Goal: Task Accomplishment & Management: Complete application form

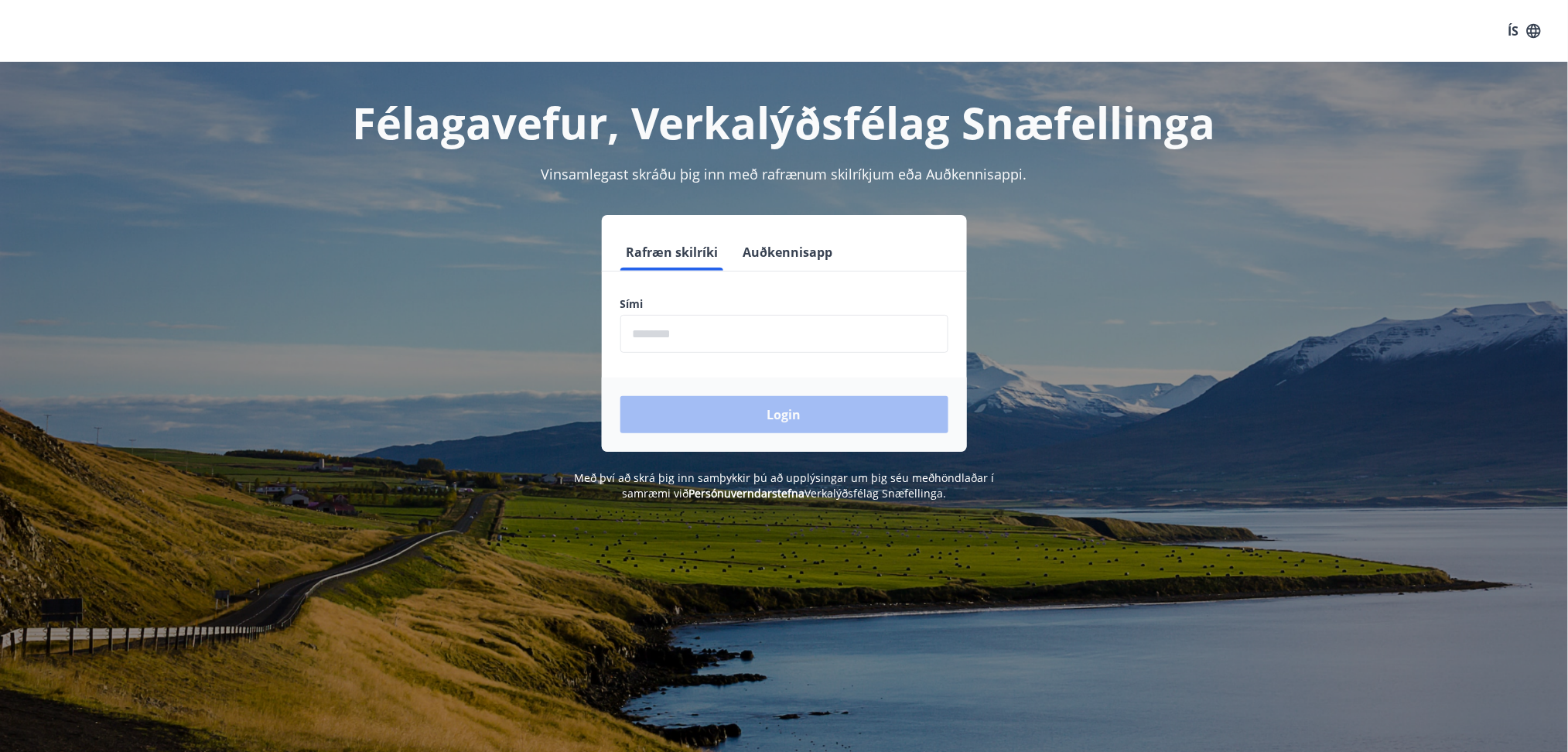
click at [762, 258] on button "Auðkennisapp" at bounding box center [788, 252] width 102 height 37
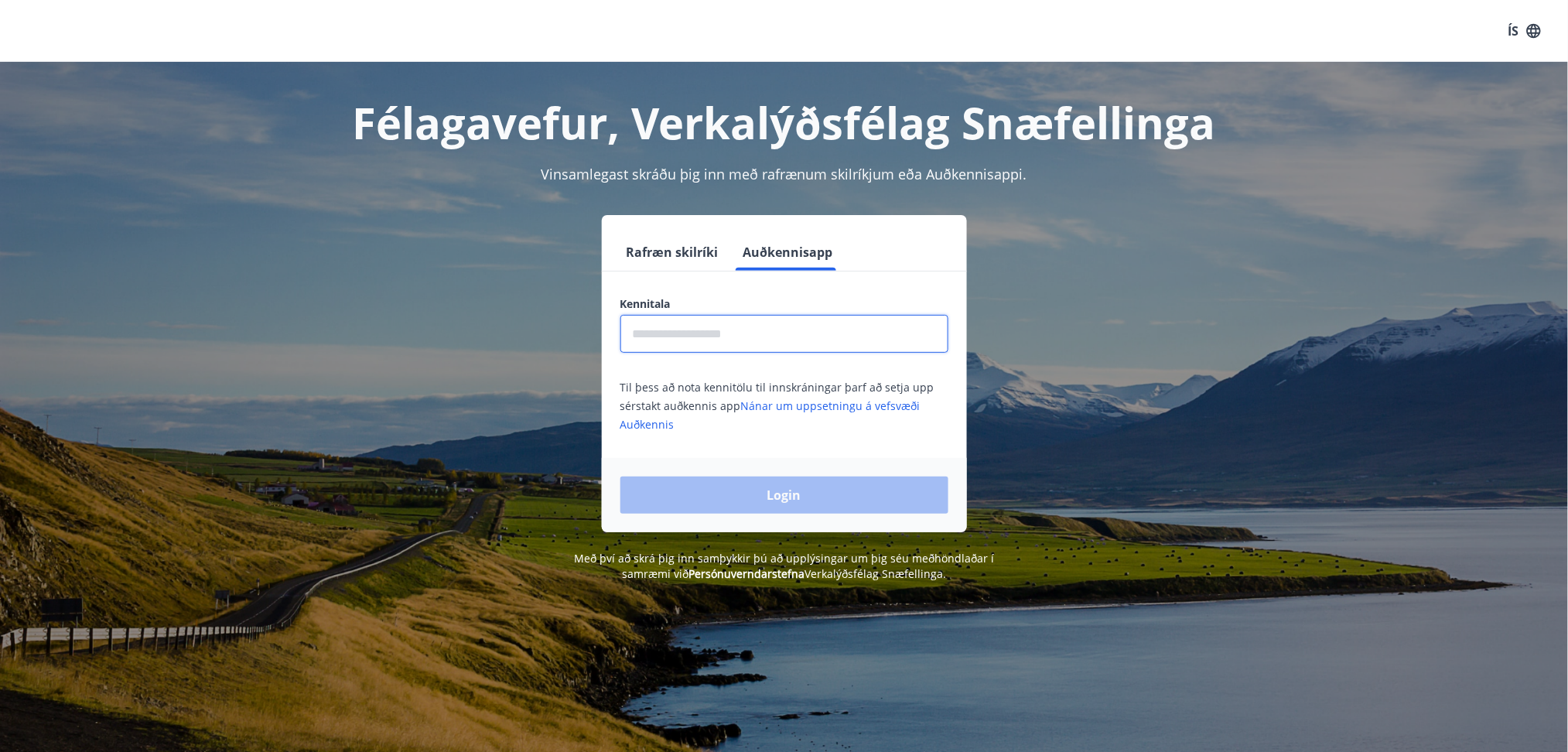
click at [746, 323] on input "text" at bounding box center [784, 334] width 328 height 38
type input "**********"
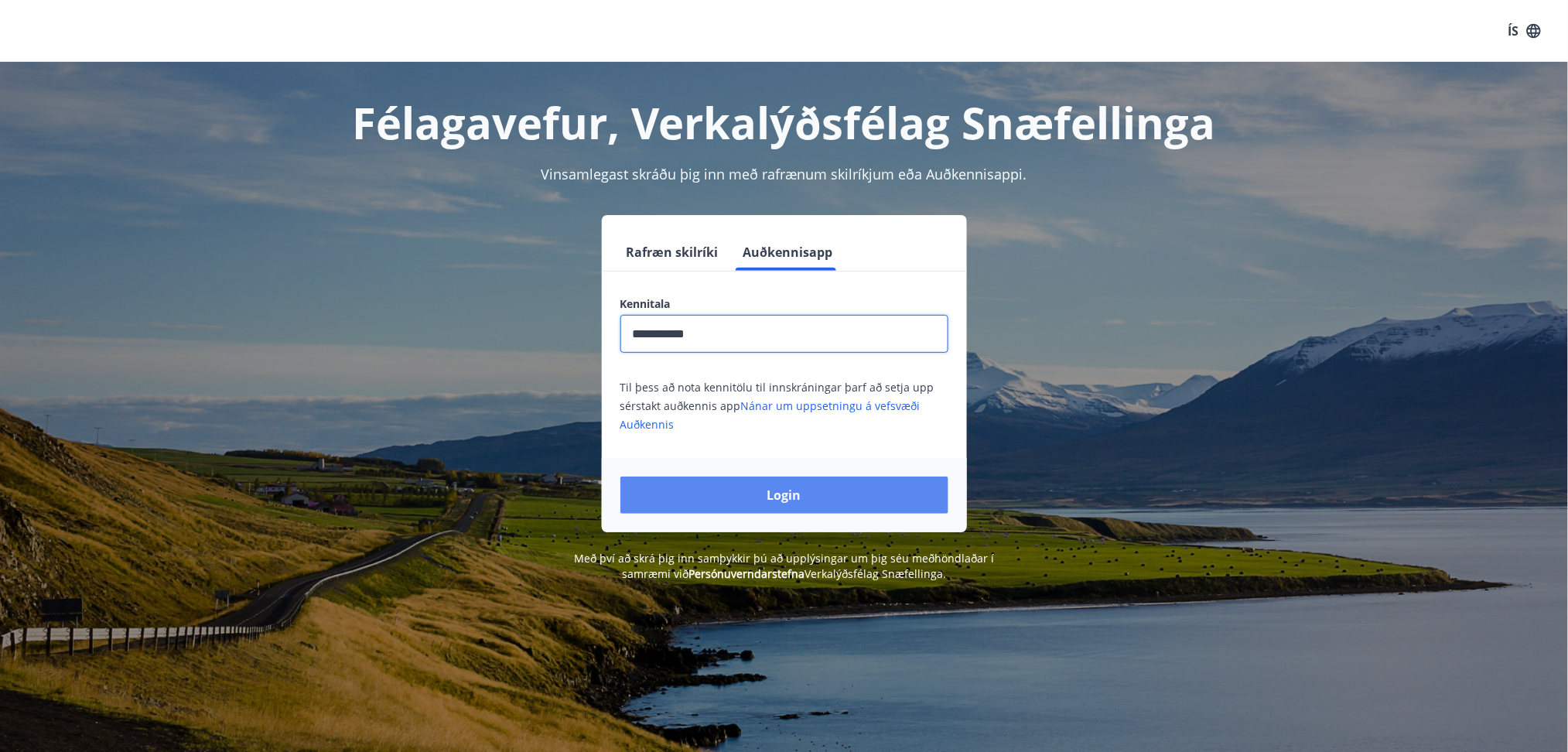
click at [759, 486] on button "Login" at bounding box center [784, 495] width 328 height 37
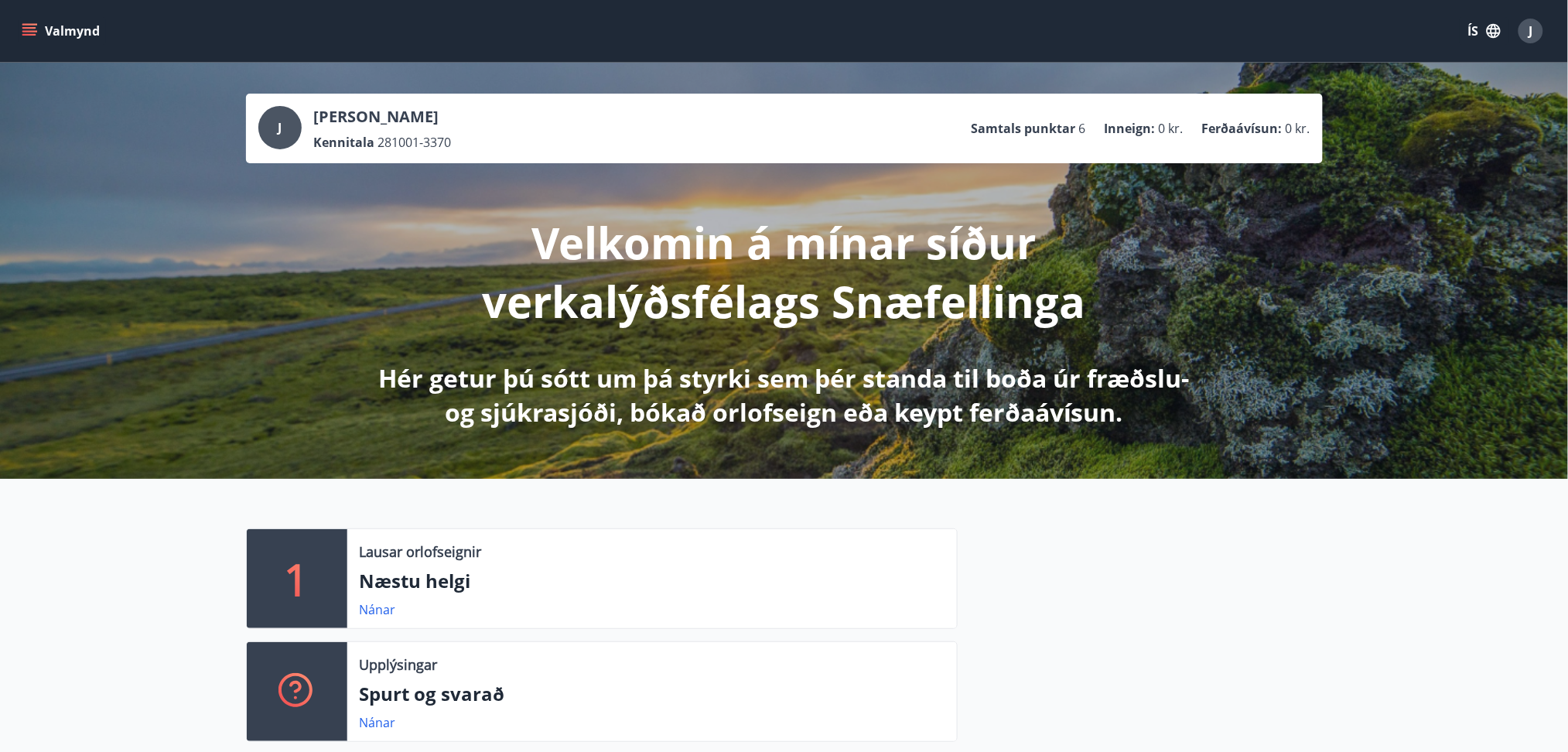
click at [17, 26] on div "Valmynd ÍS J" at bounding box center [784, 31] width 1568 height 62
click at [22, 28] on icon "menu" at bounding box center [29, 28] width 14 height 2
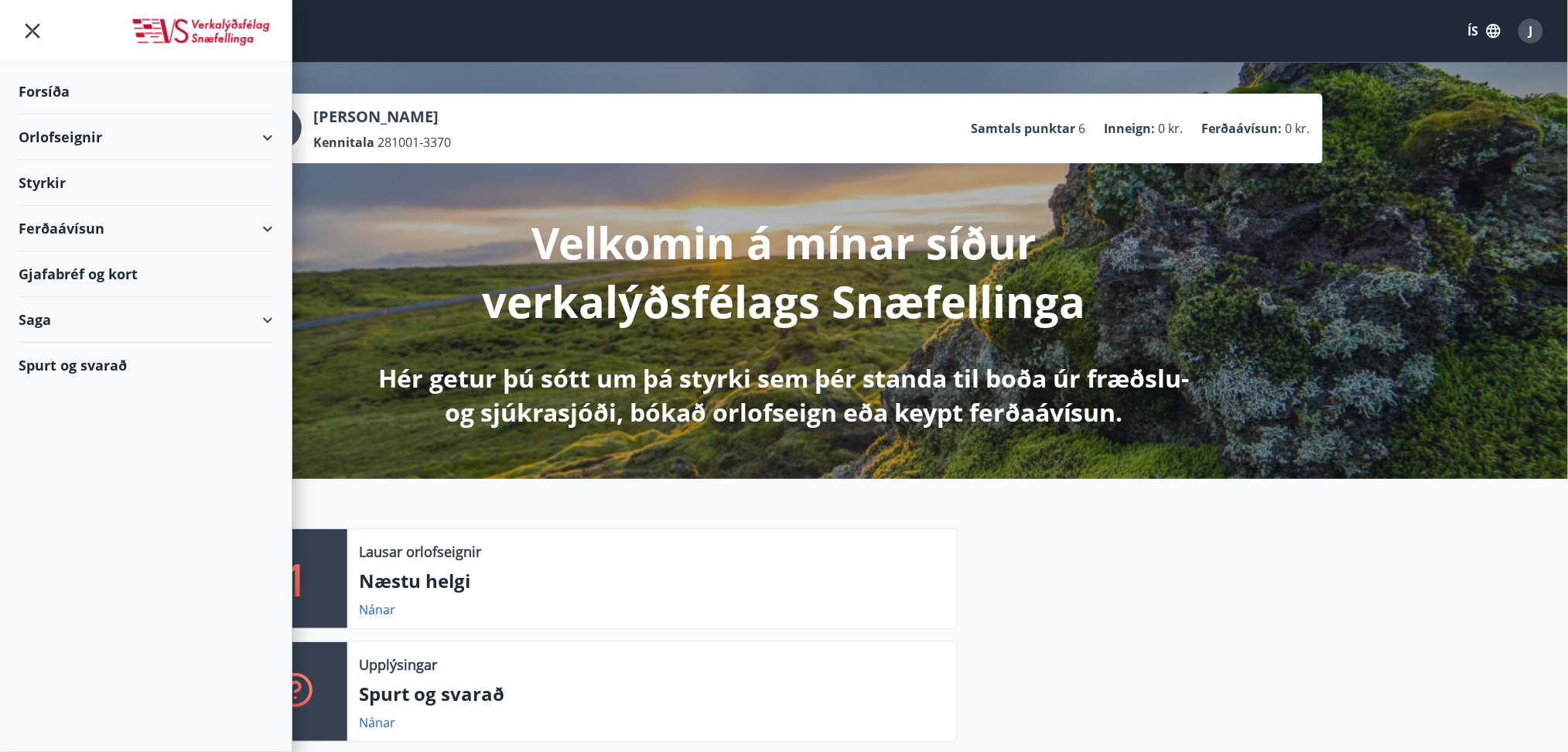
click at [54, 115] on div "Styrkir" at bounding box center [145, 91] width 255 height 46
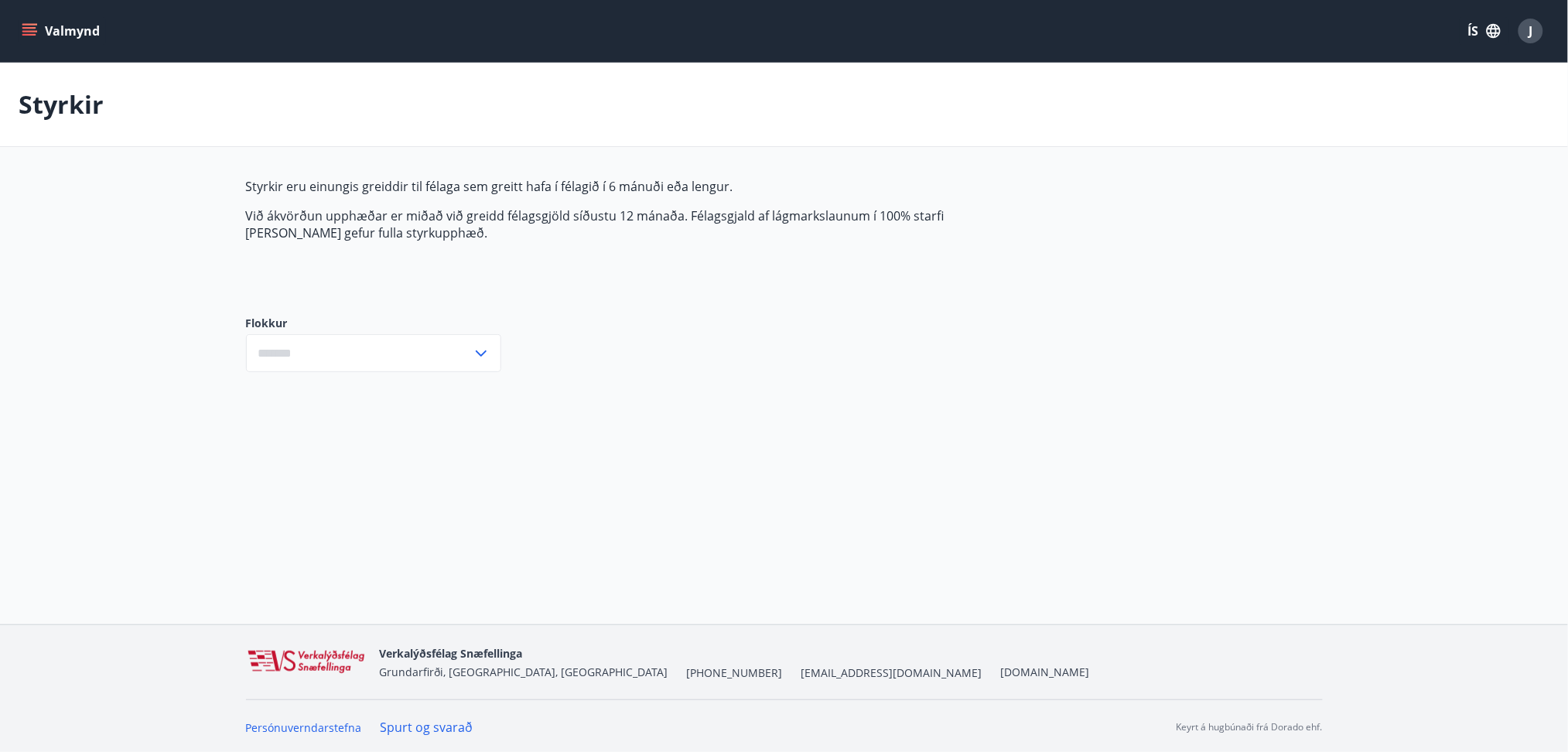
type input "***"
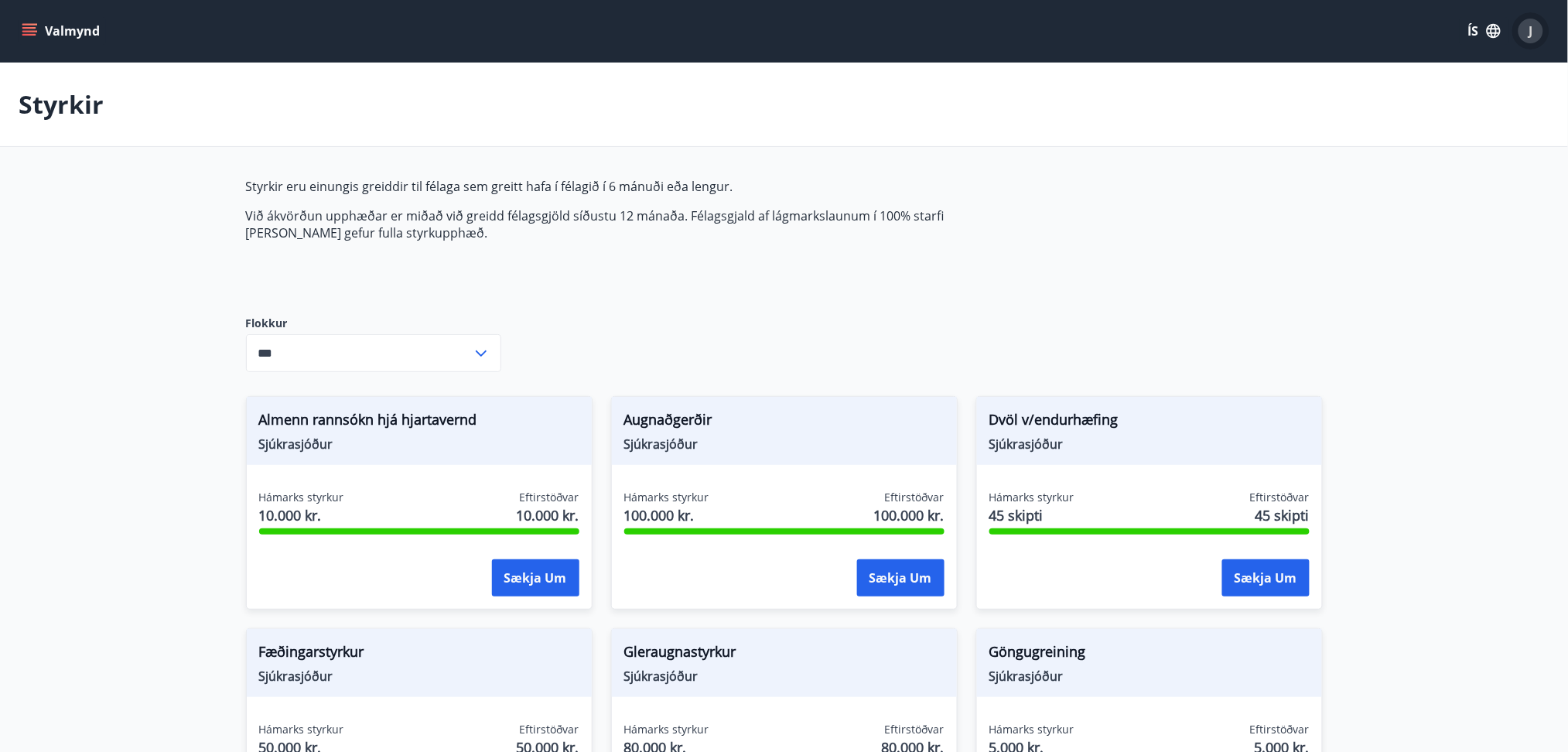
click at [1536, 38] on div "J" at bounding box center [1531, 31] width 25 height 25
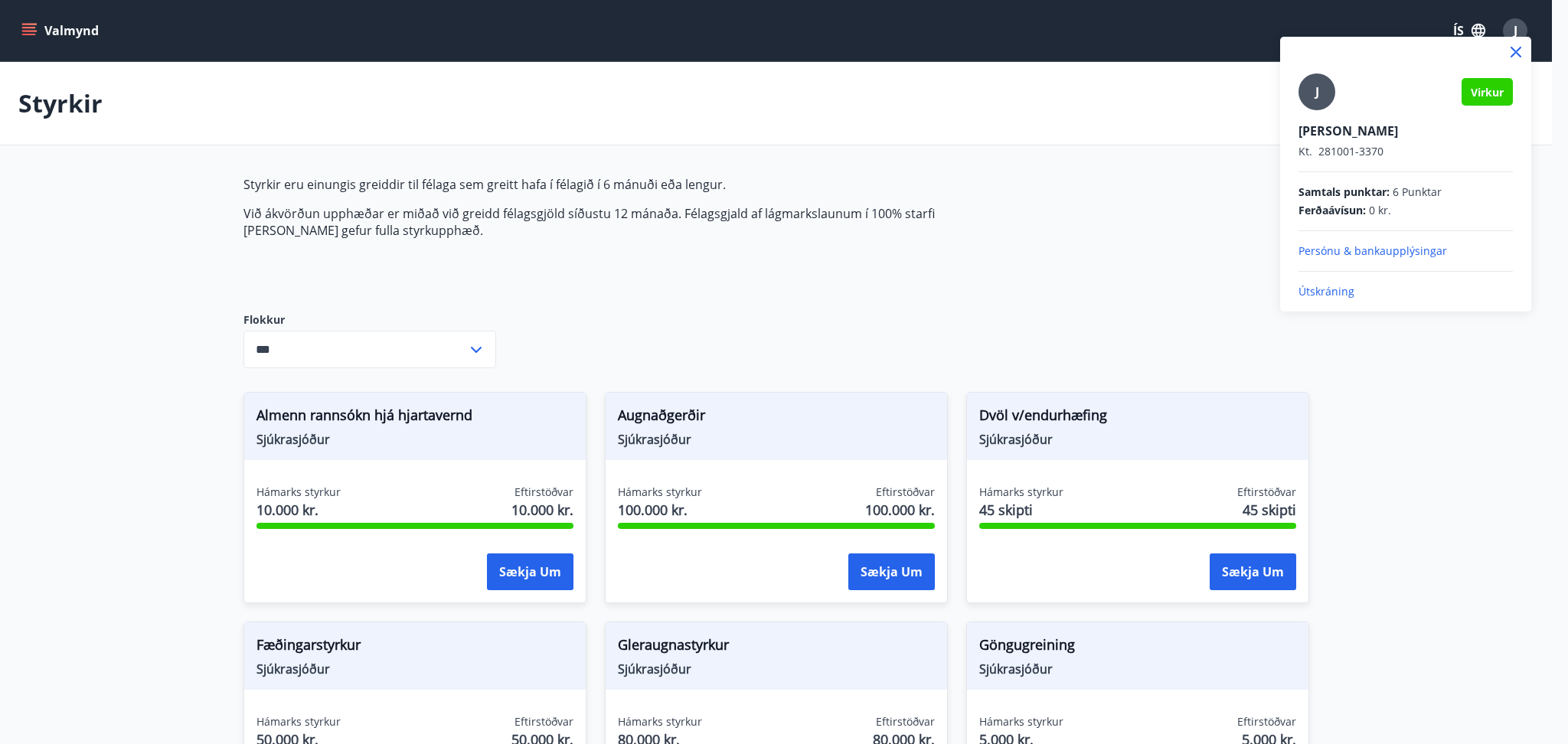
click at [1197, 126] on div at bounding box center [784, 372] width 1568 height 744
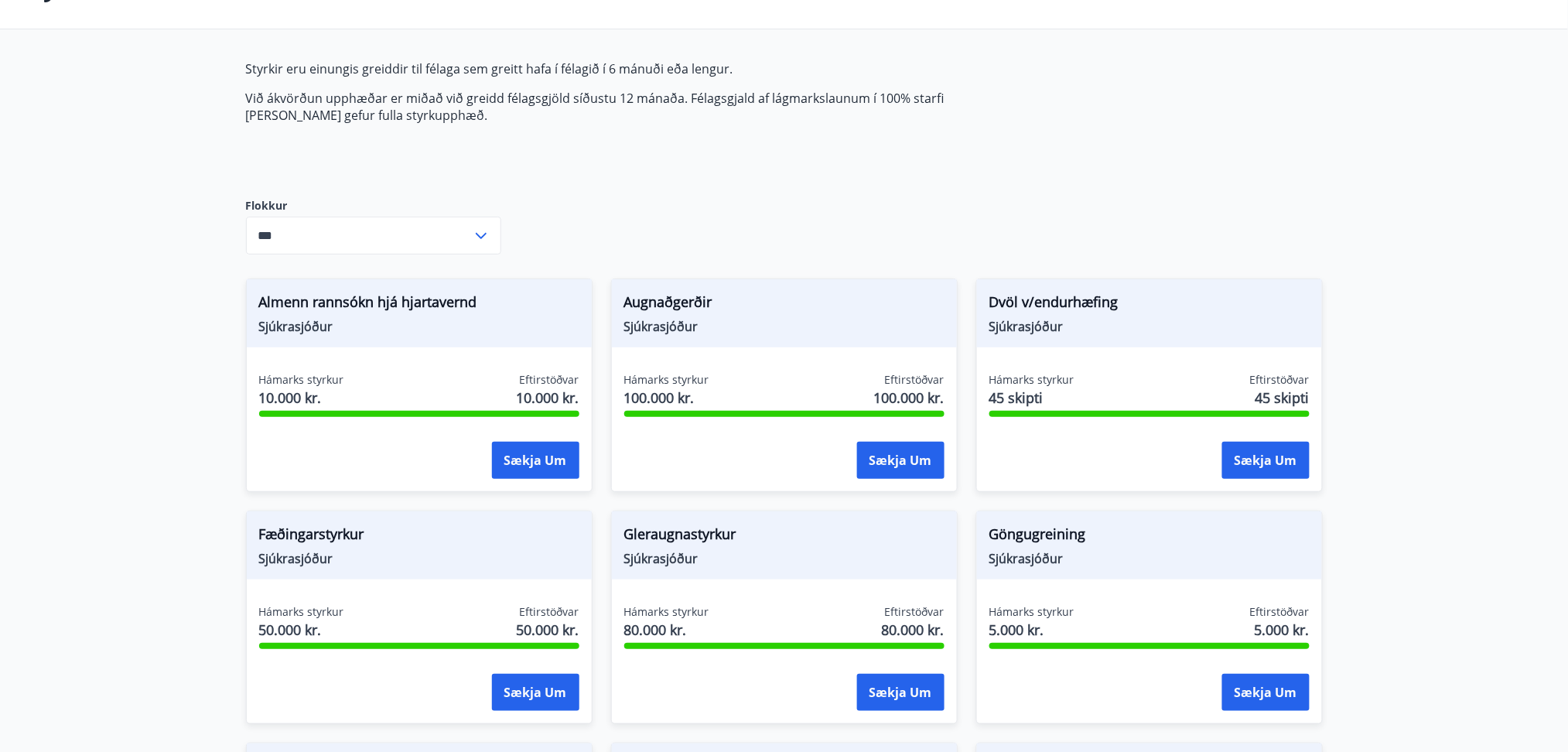
scroll to position [134, 0]
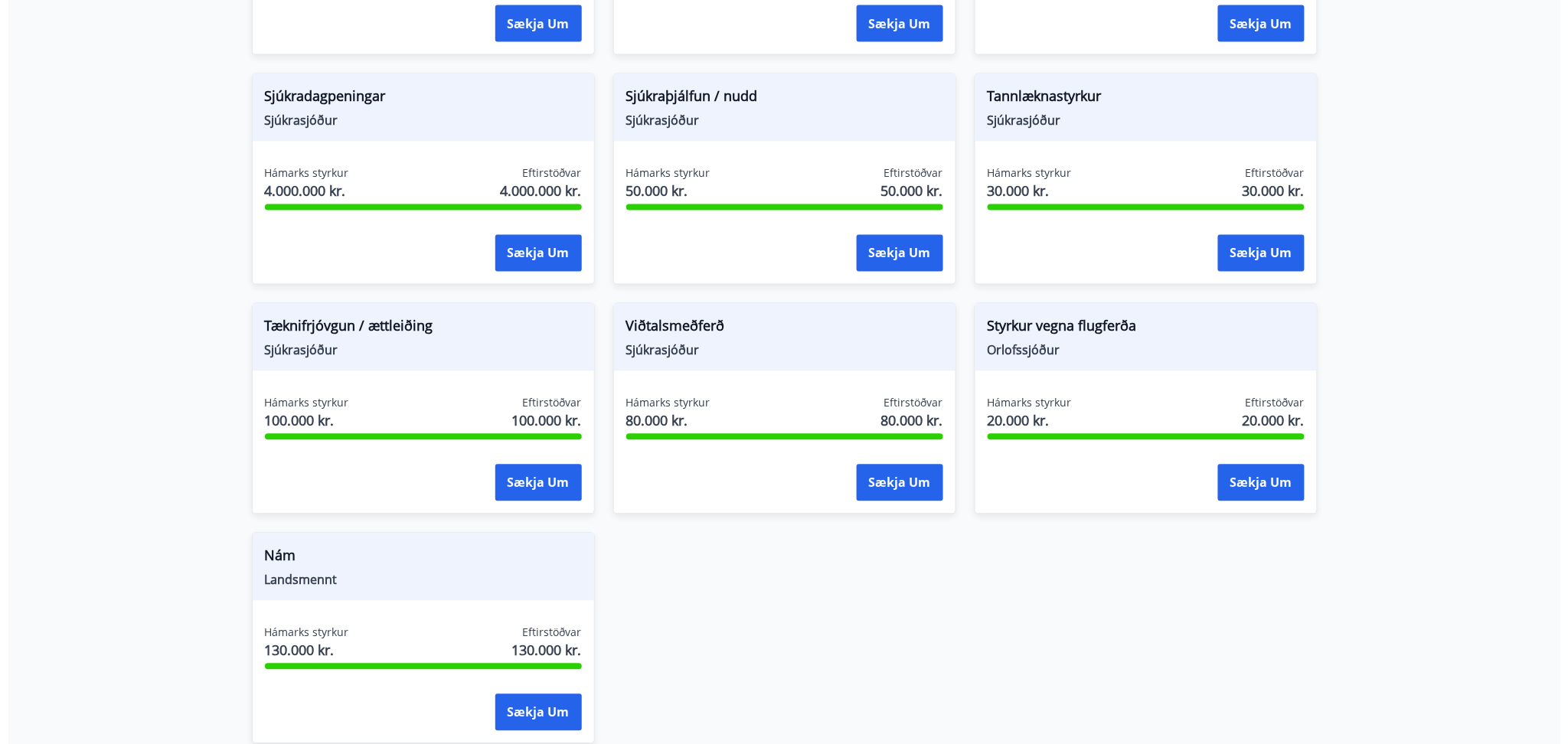
scroll to position [1155, 0]
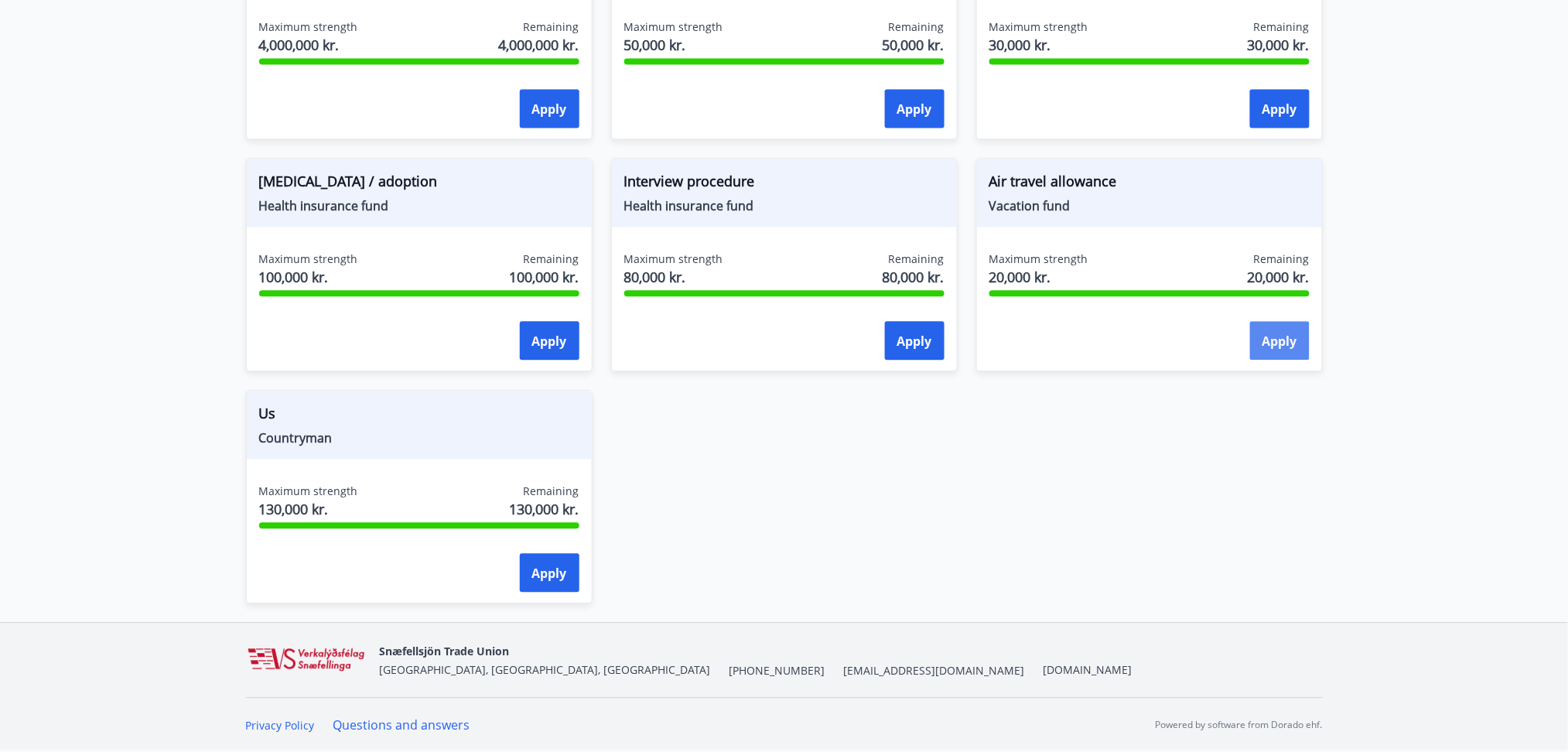
click at [1269, 341] on font "Apply" at bounding box center [1280, 341] width 35 height 17
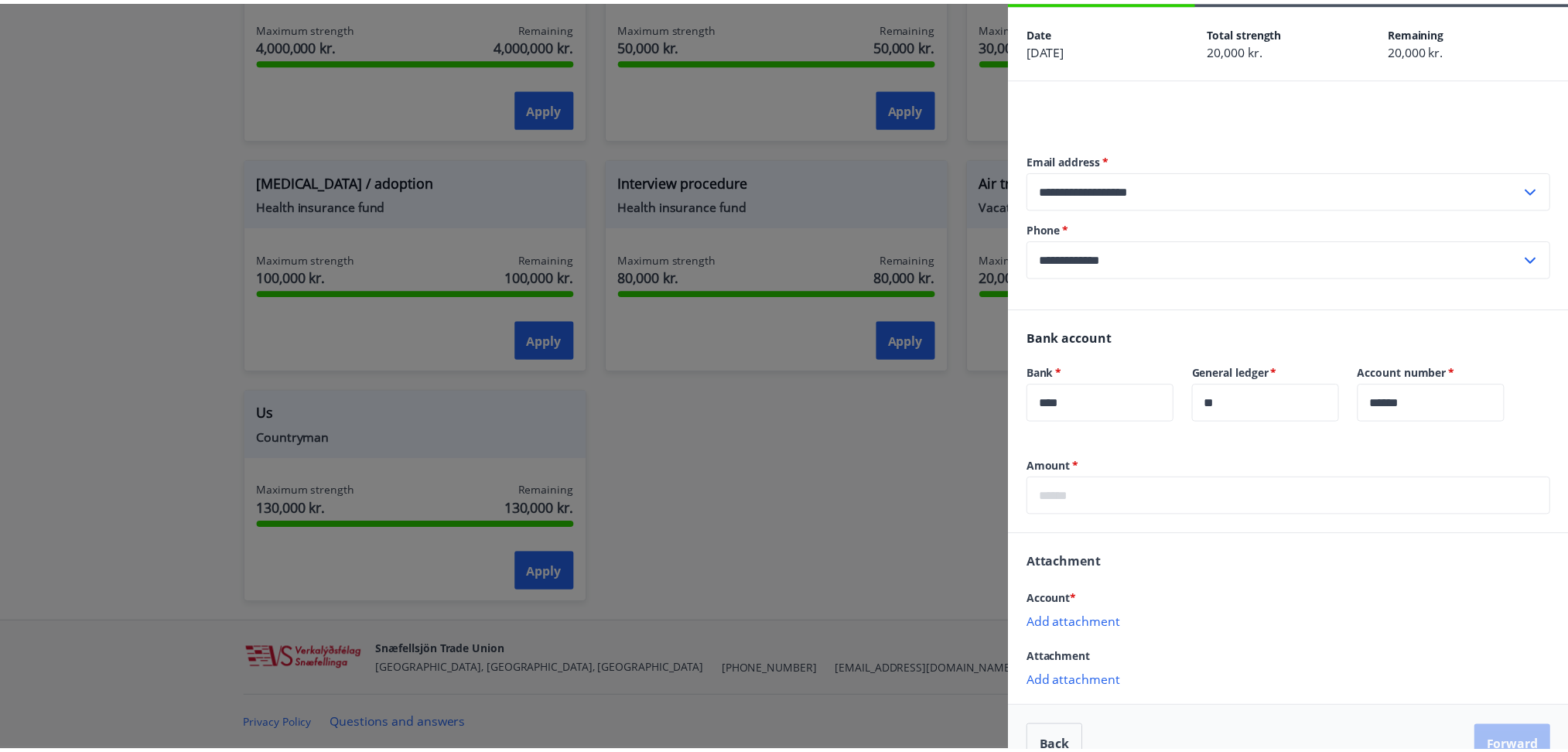
scroll to position [93, 0]
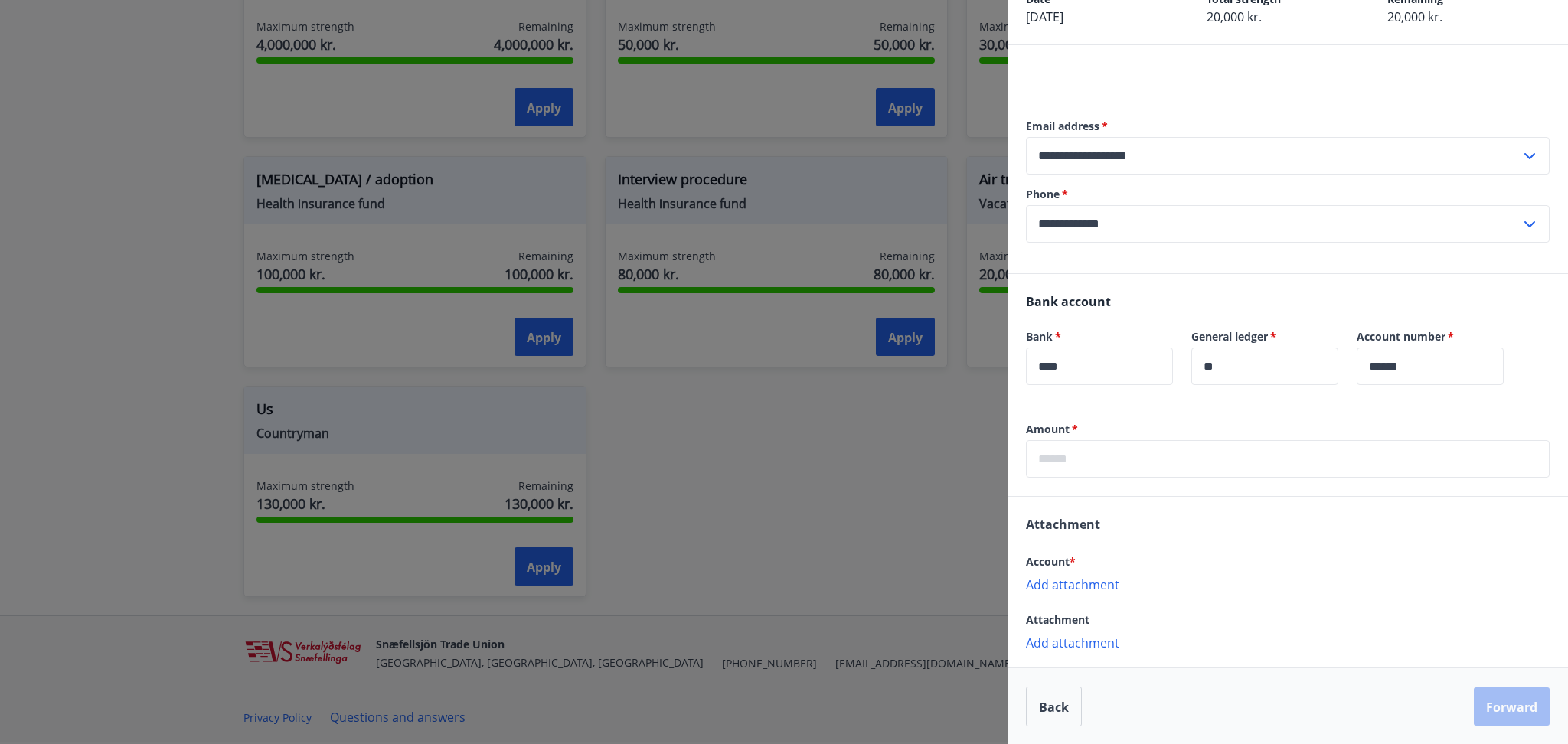
click at [1110, 453] on input "text" at bounding box center [1288, 459] width 524 height 38
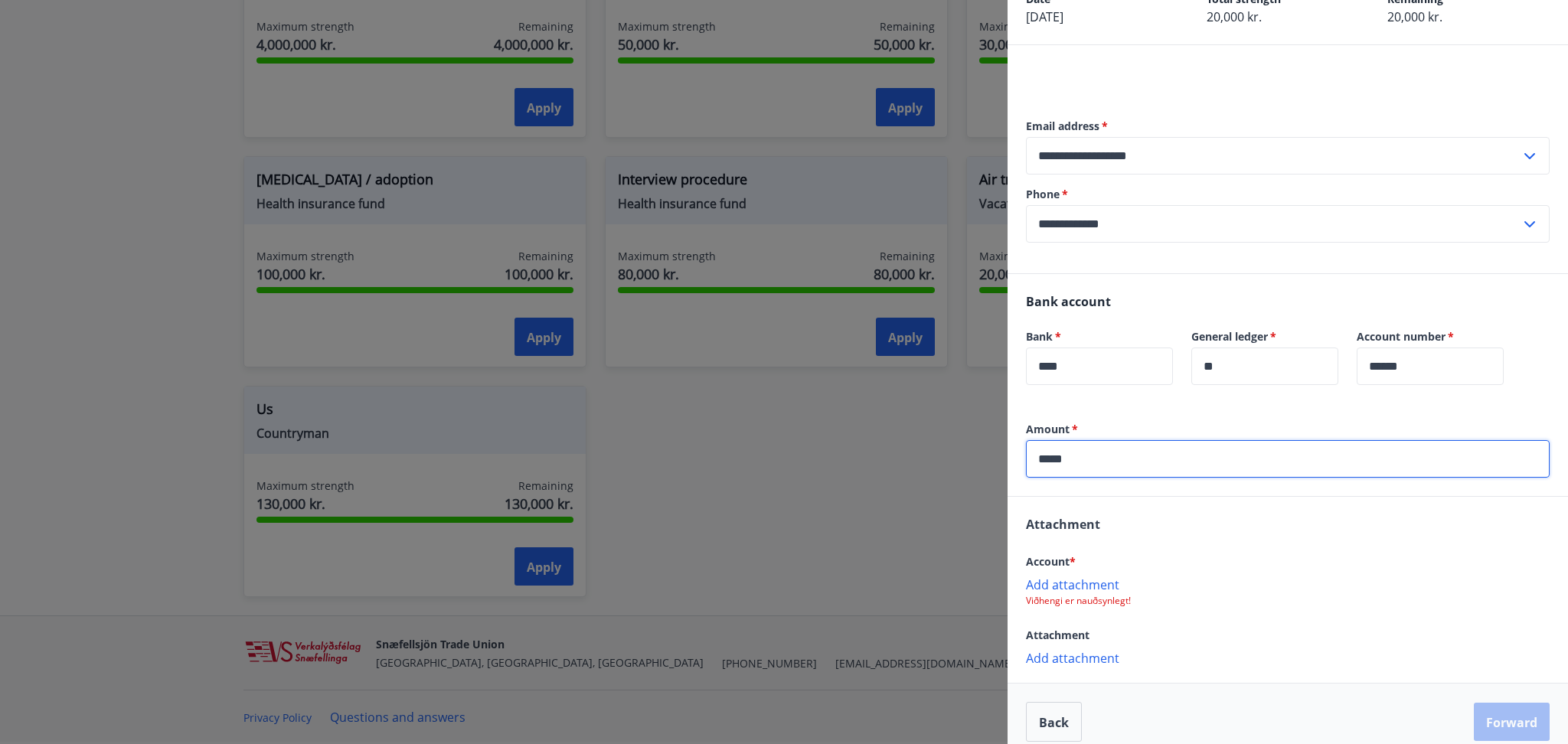
click at [1050, 584] on font "Add attachment" at bounding box center [1073, 585] width 94 height 17
click at [1147, 458] on input "*****" at bounding box center [1288, 459] width 524 height 38
type input "*****"
click at [1070, 586] on font "Add attachment" at bounding box center [1073, 585] width 94 height 17
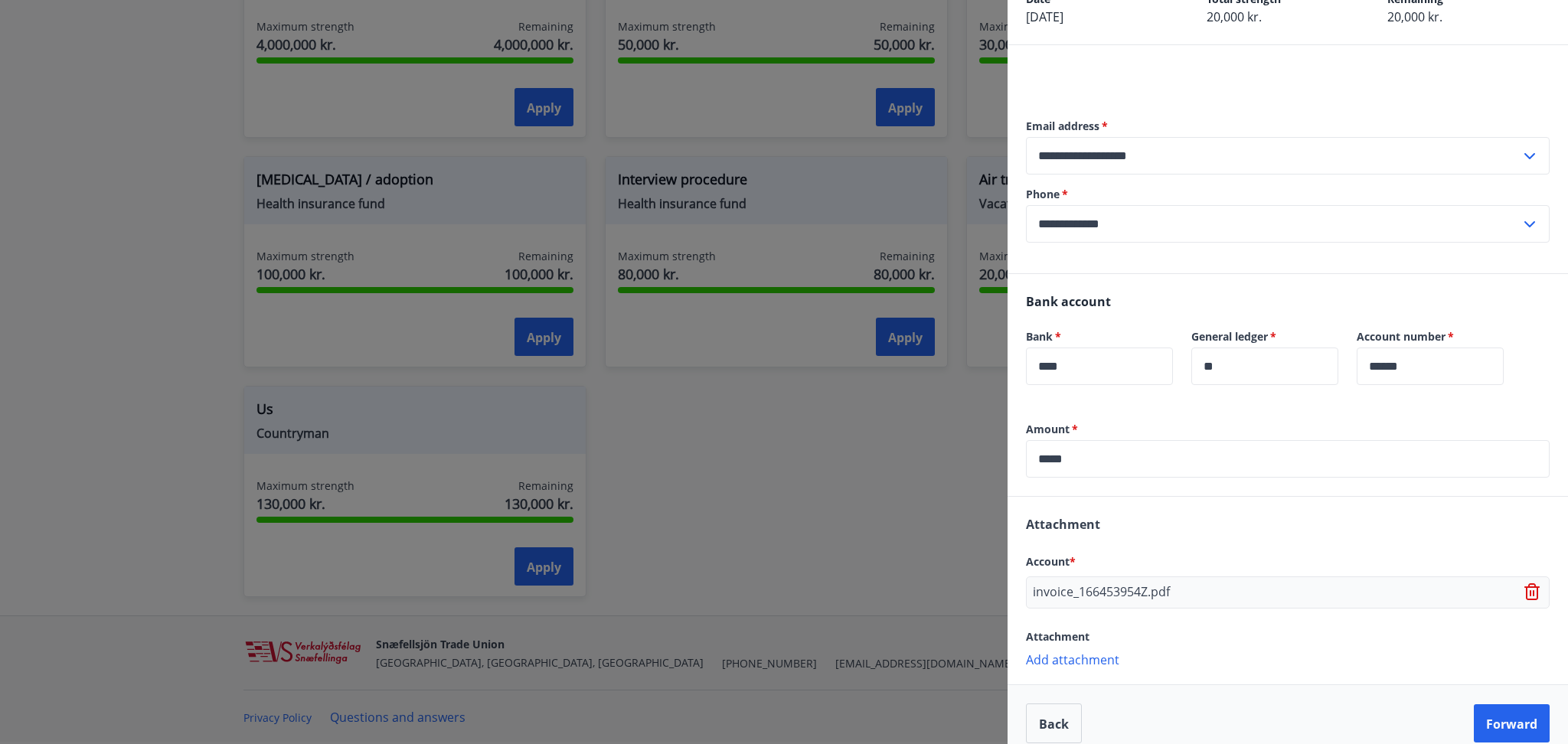
click at [410, 118] on div at bounding box center [784, 372] width 1568 height 744
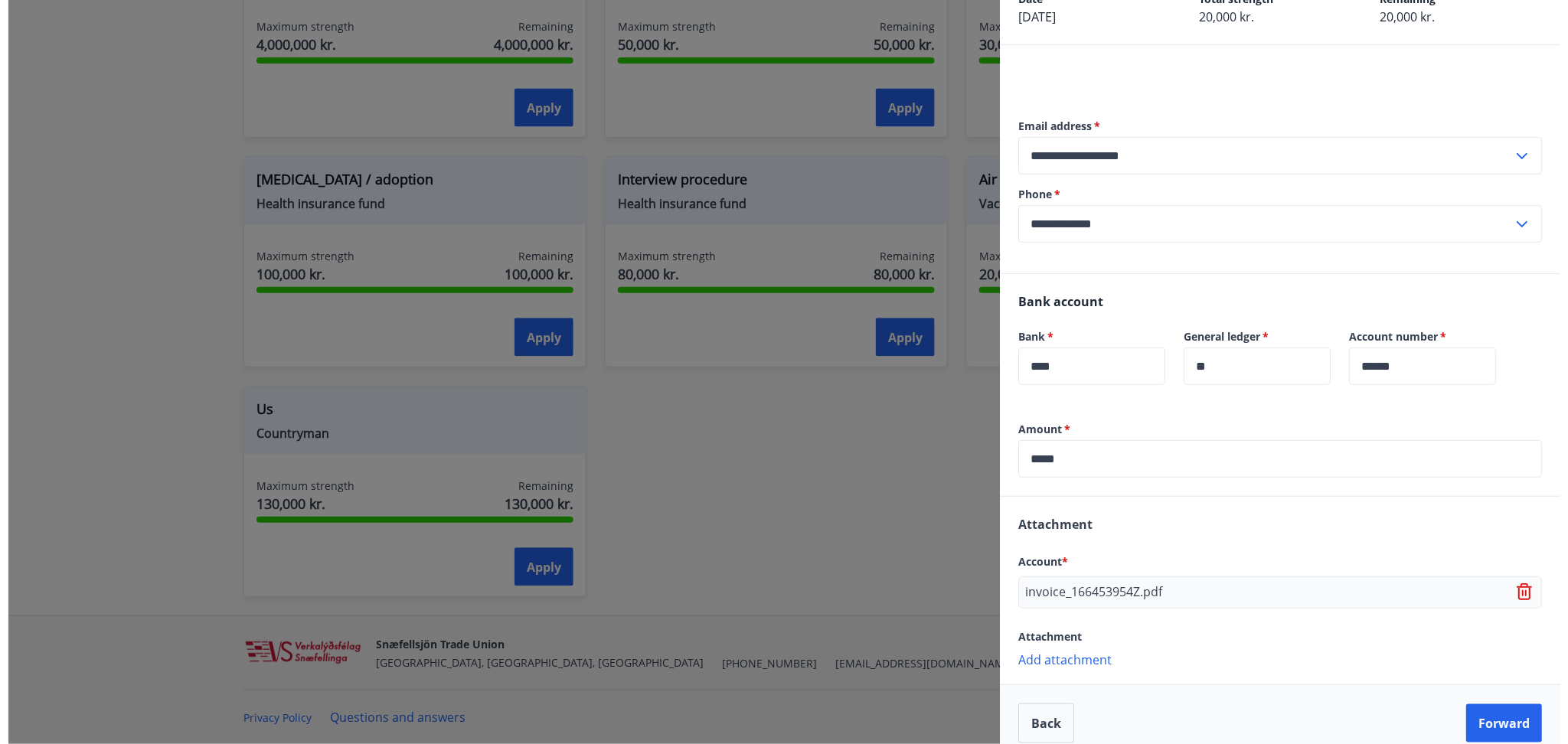
scroll to position [0, 0]
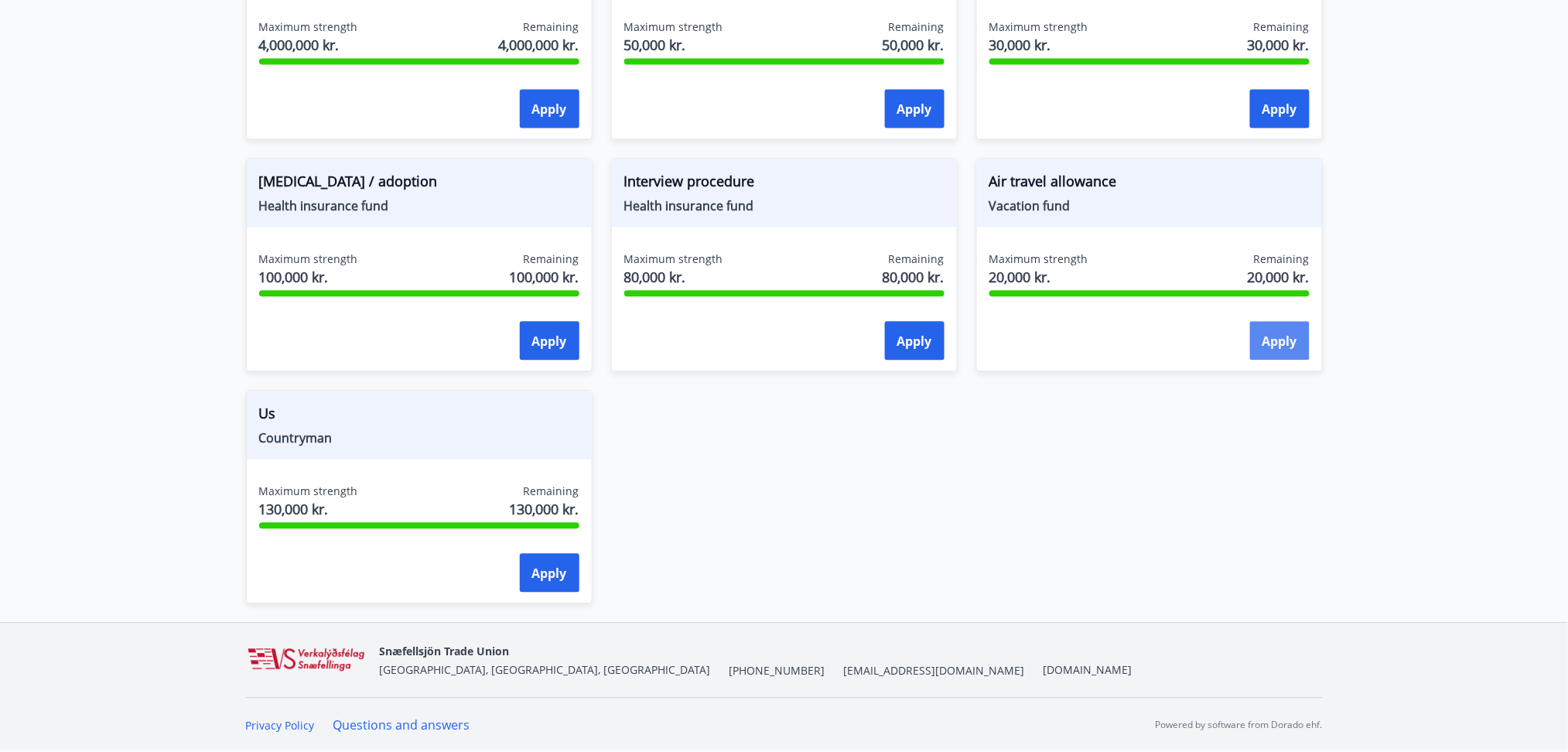
click at [1283, 358] on button "Apply" at bounding box center [1280, 340] width 60 height 39
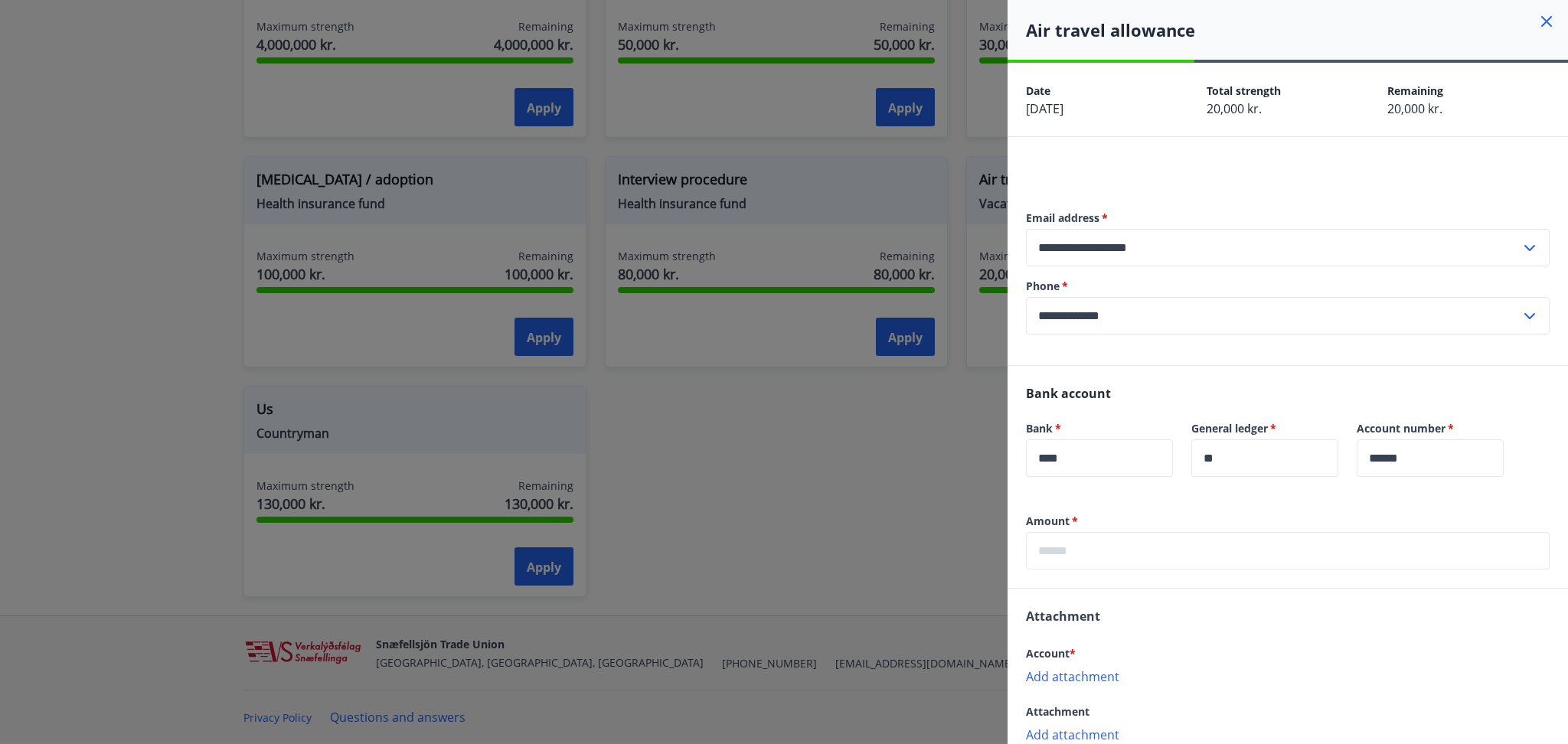
scroll to position [92, 0]
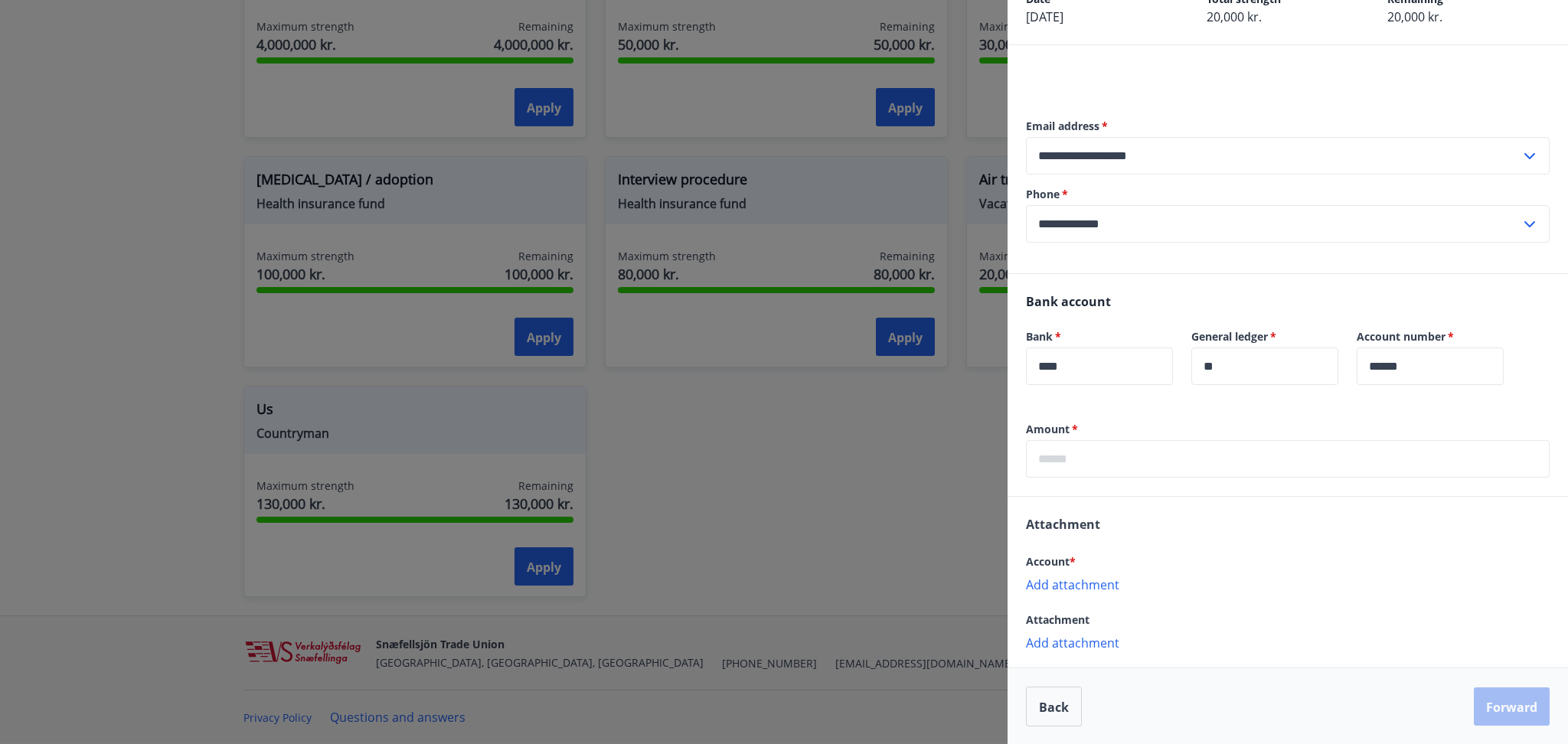
click at [1073, 588] on font "Add attachment" at bounding box center [1073, 585] width 94 height 17
click at [1153, 451] on input "text" at bounding box center [1288, 459] width 524 height 38
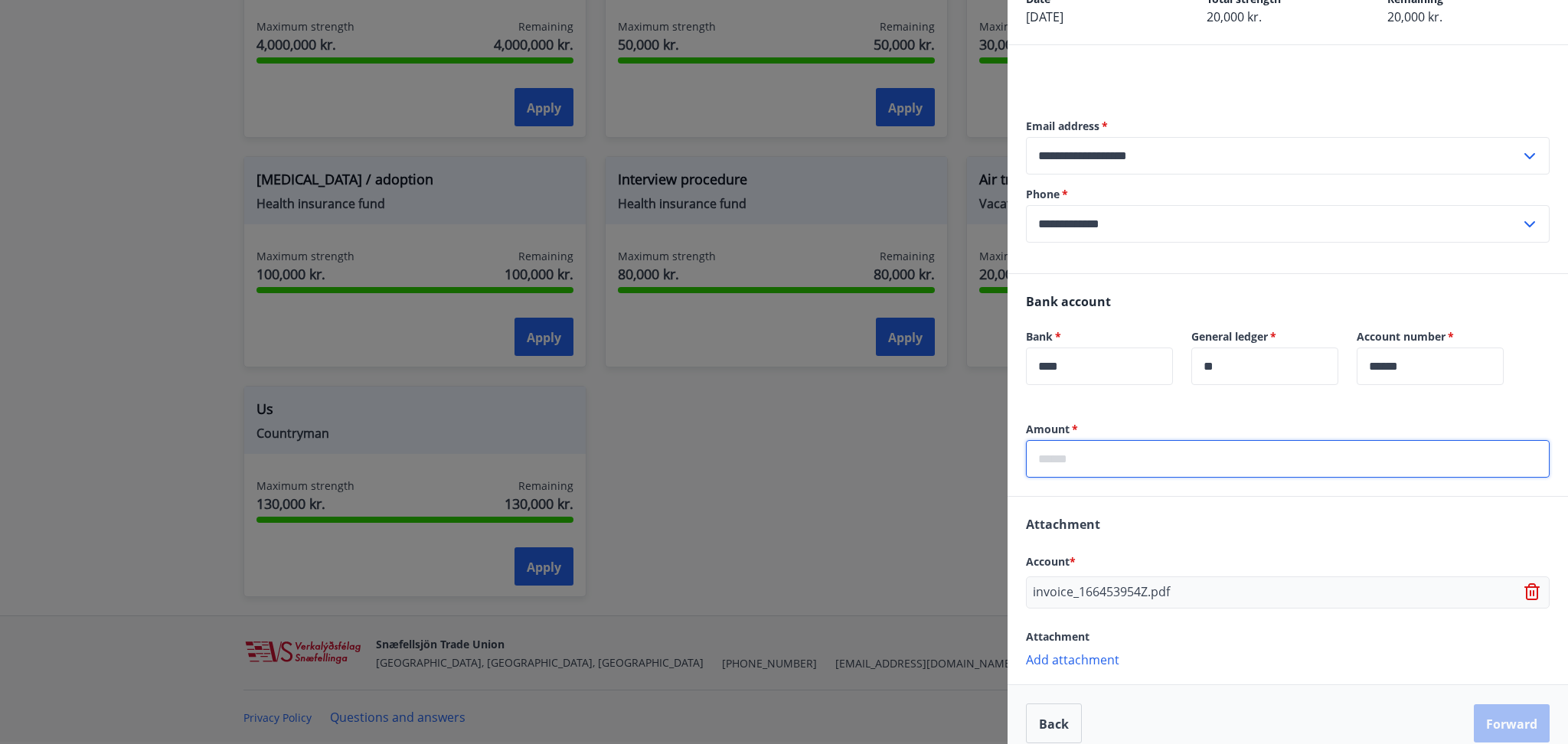
type input "*****"
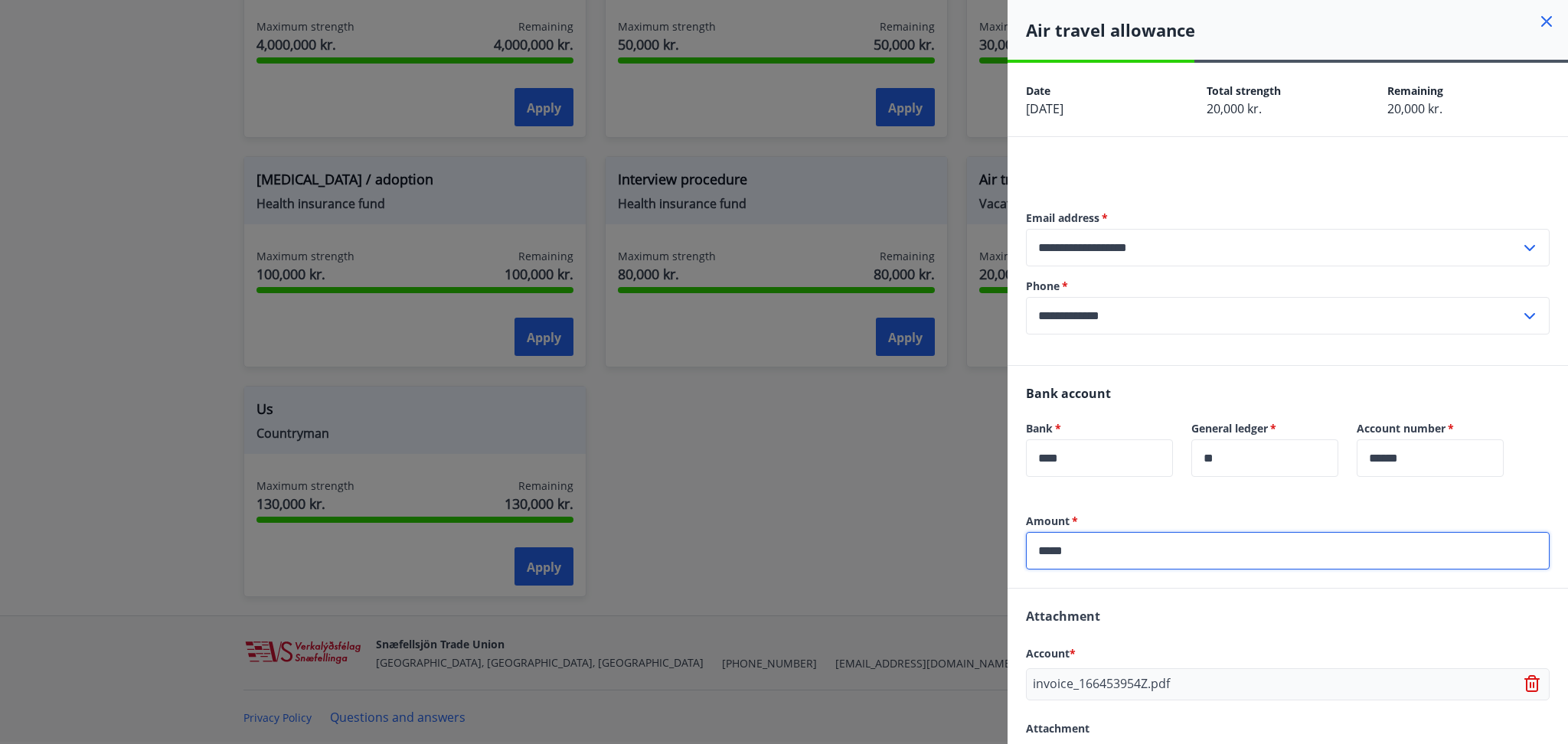
scroll to position [108, 0]
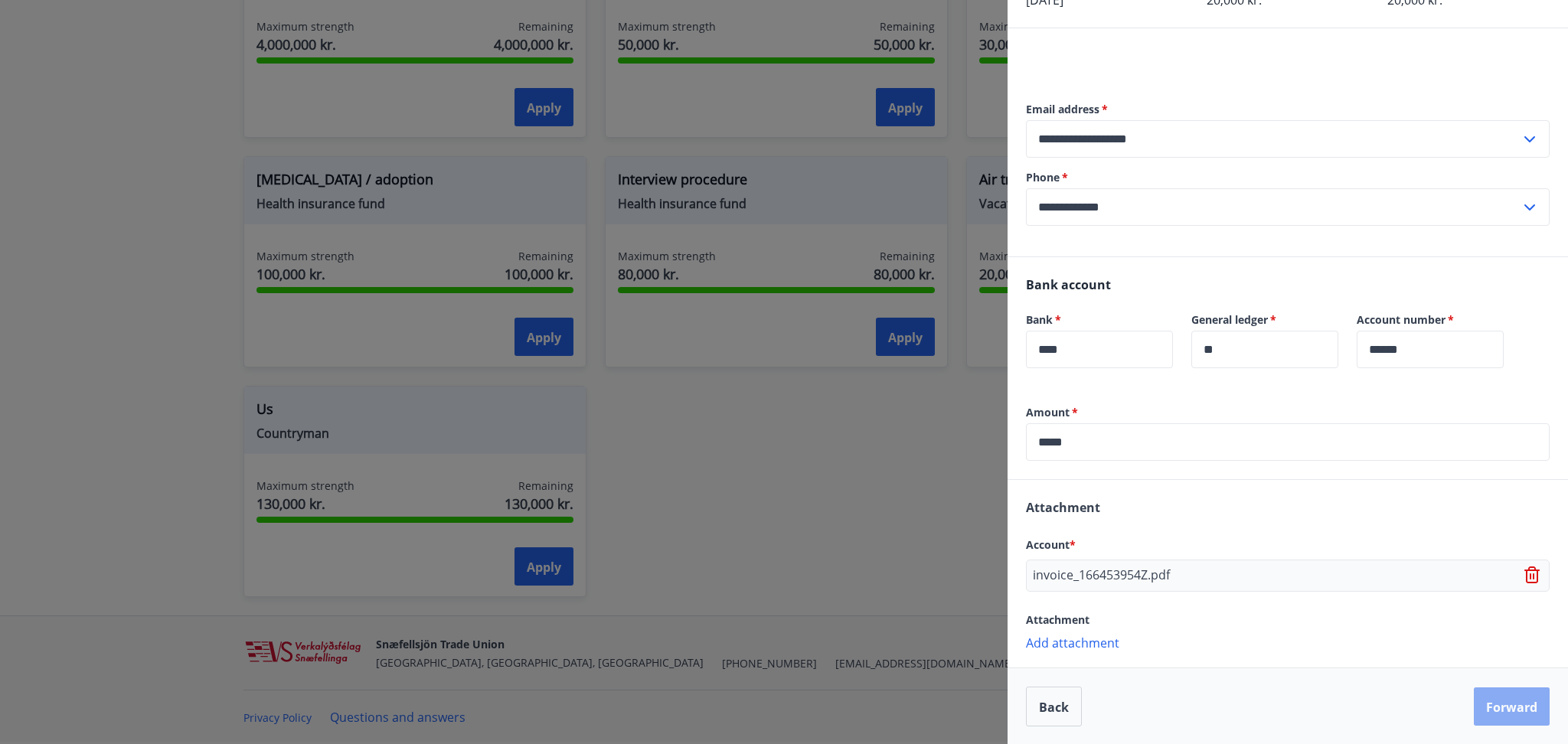
click at [1500, 704] on font "Forward" at bounding box center [1511, 707] width 51 height 17
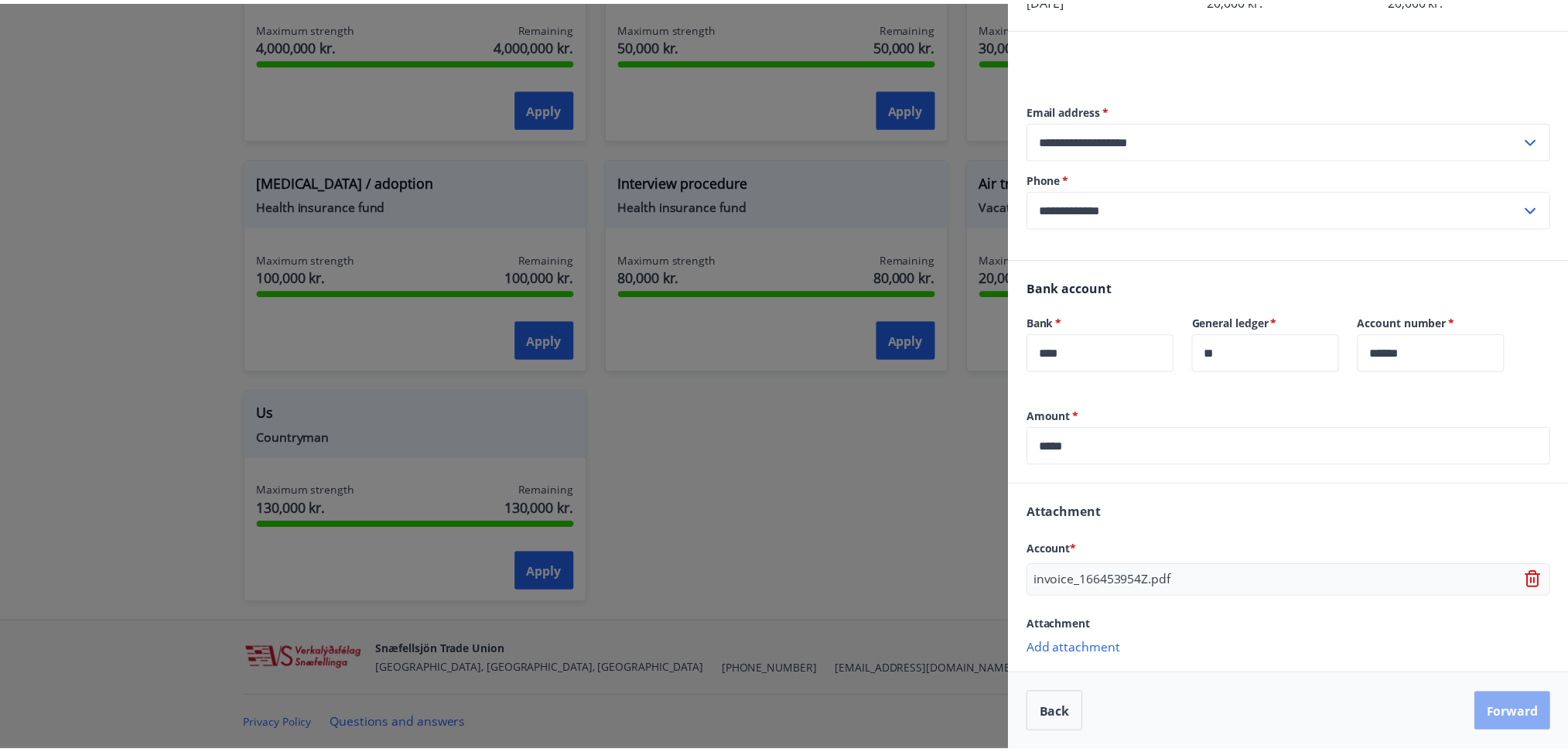
scroll to position [0, 0]
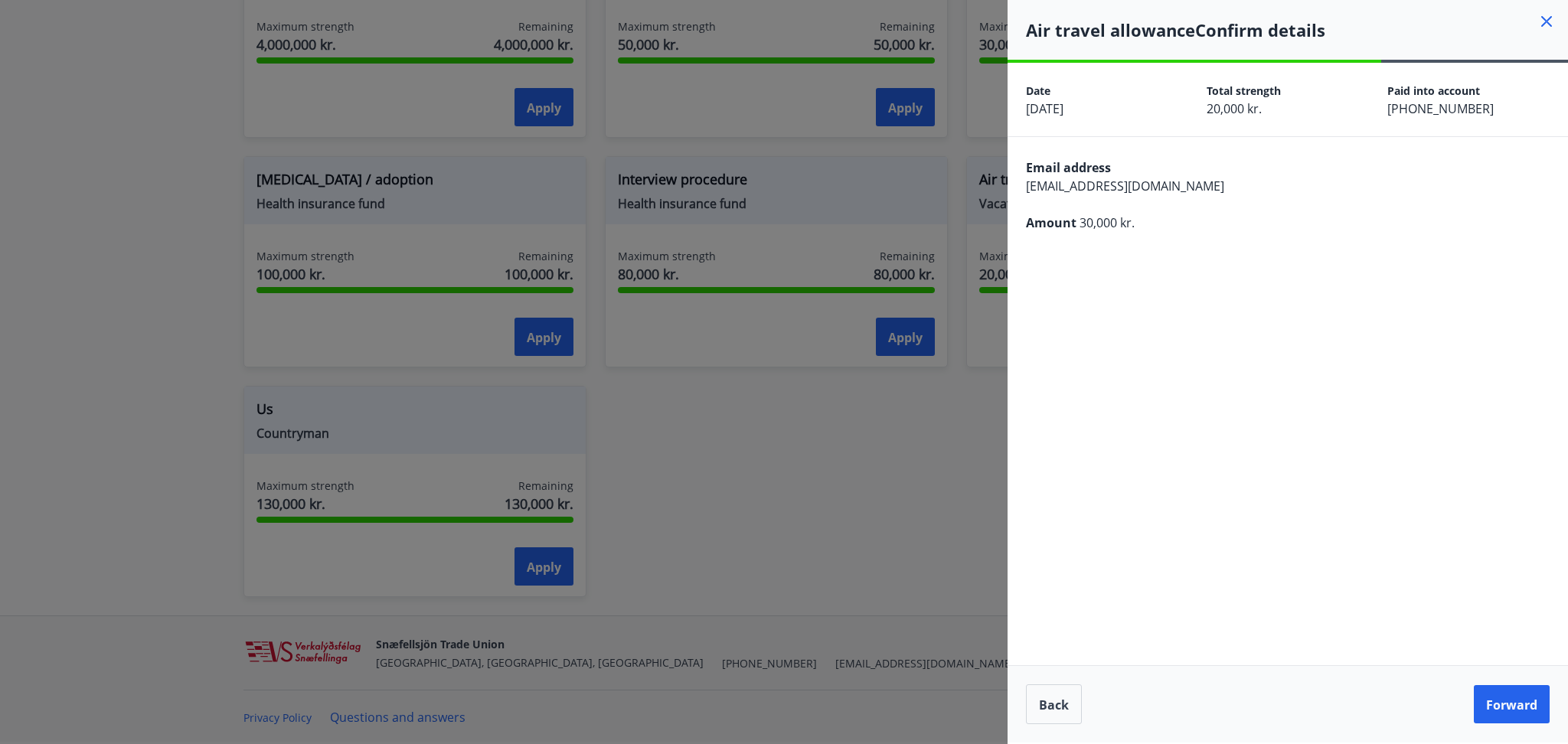
click at [1500, 704] on font "Forward" at bounding box center [1511, 705] width 51 height 17
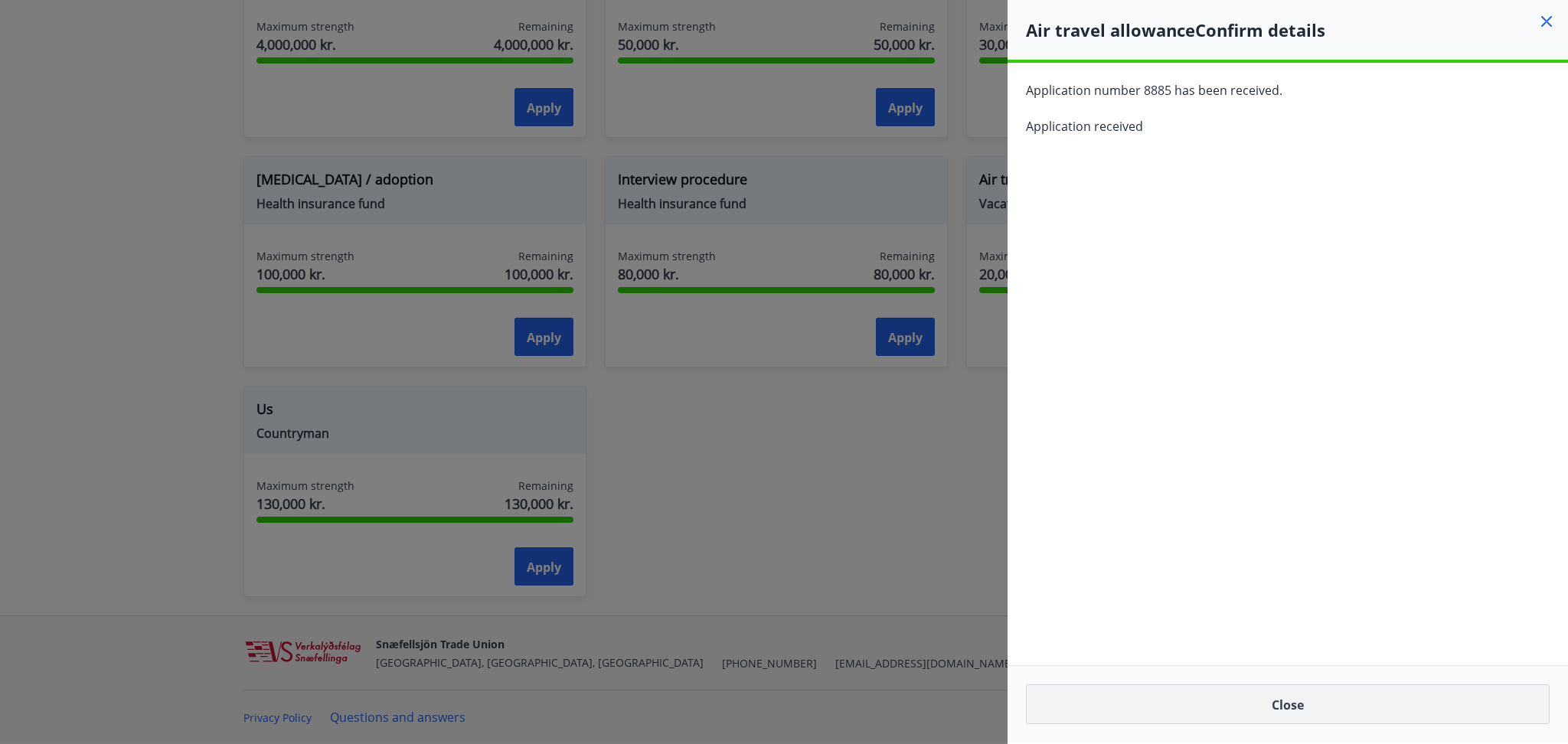
click at [1272, 705] on font "Close" at bounding box center [1287, 705] width 32 height 17
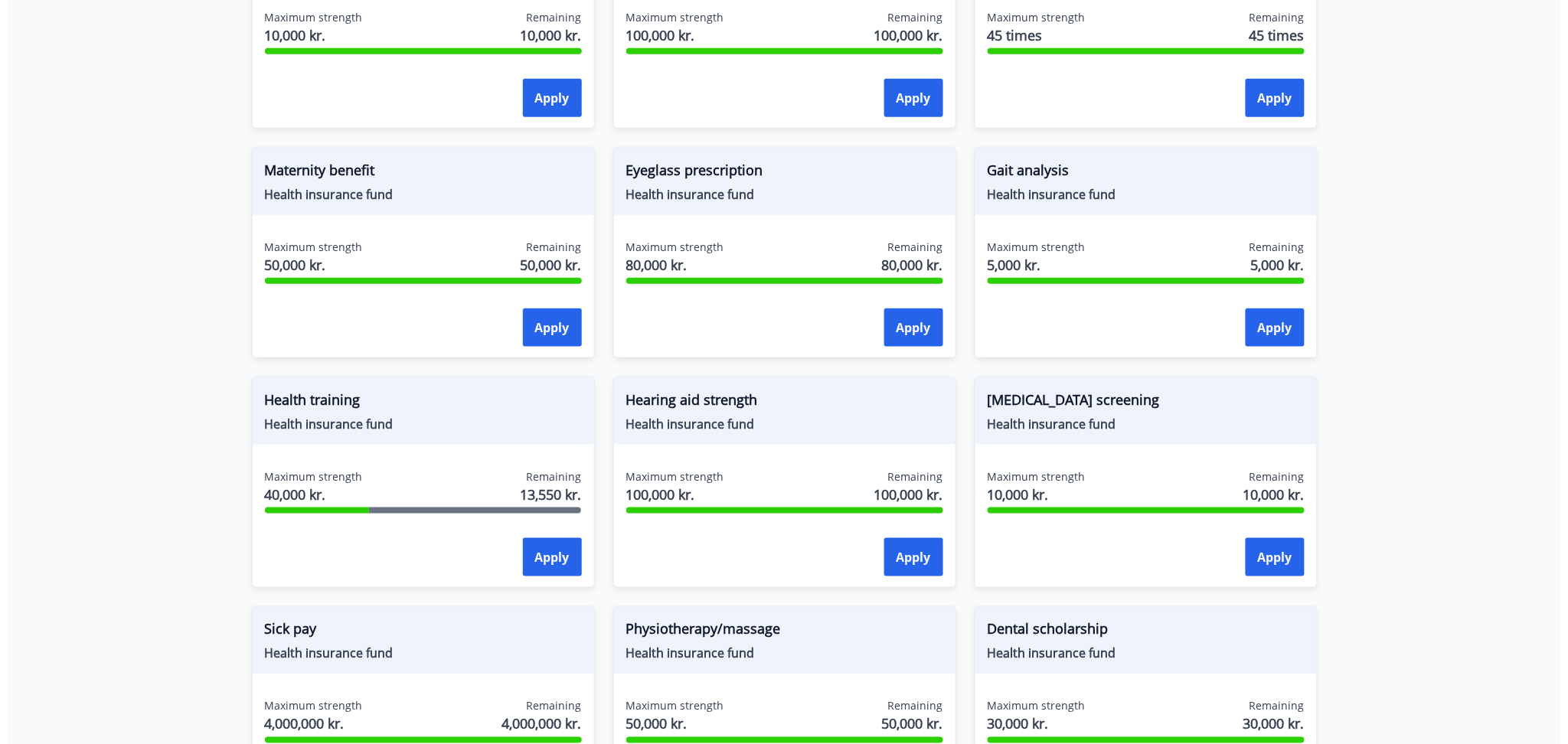
scroll to position [439, 0]
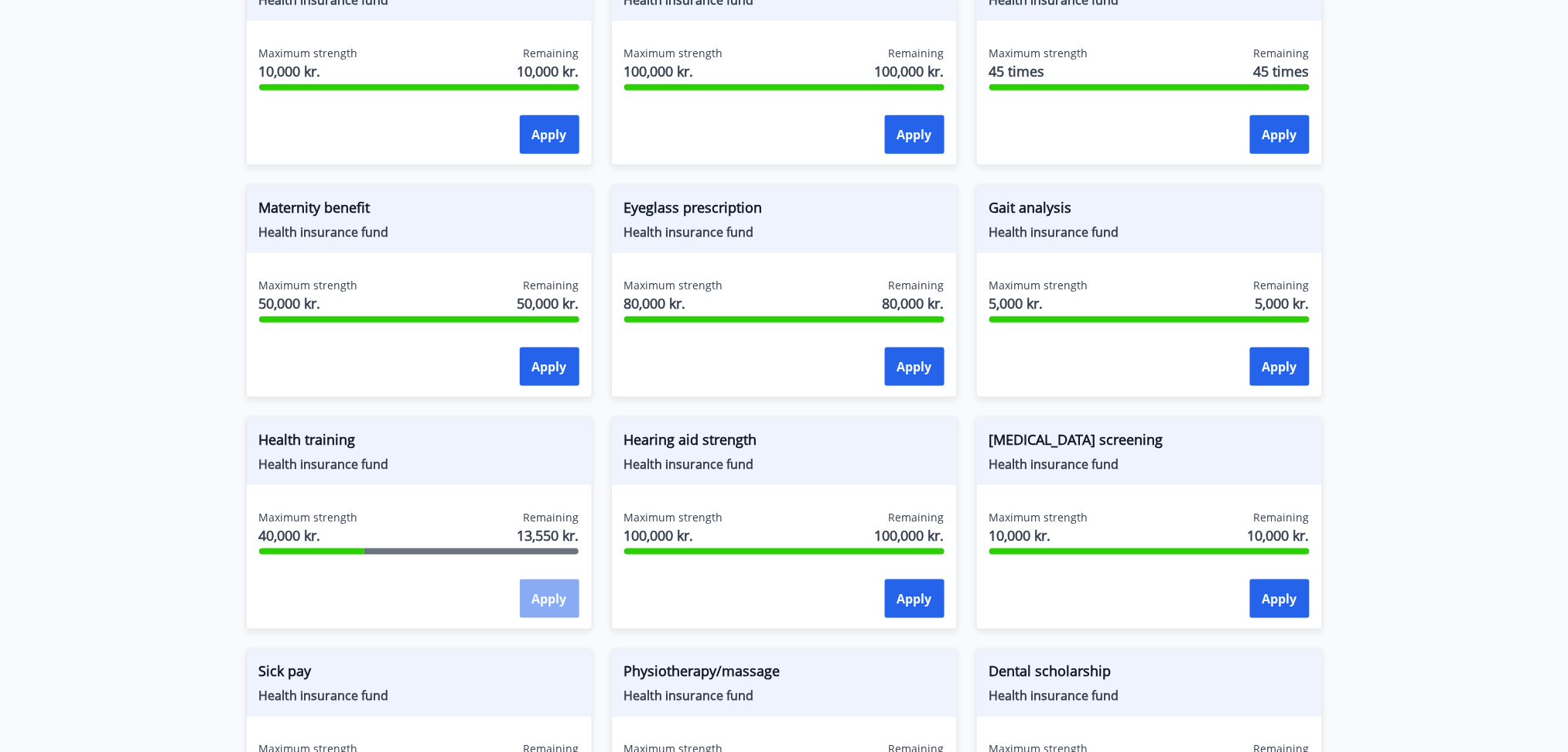
click at [544, 600] on font "Apply" at bounding box center [550, 599] width 35 height 17
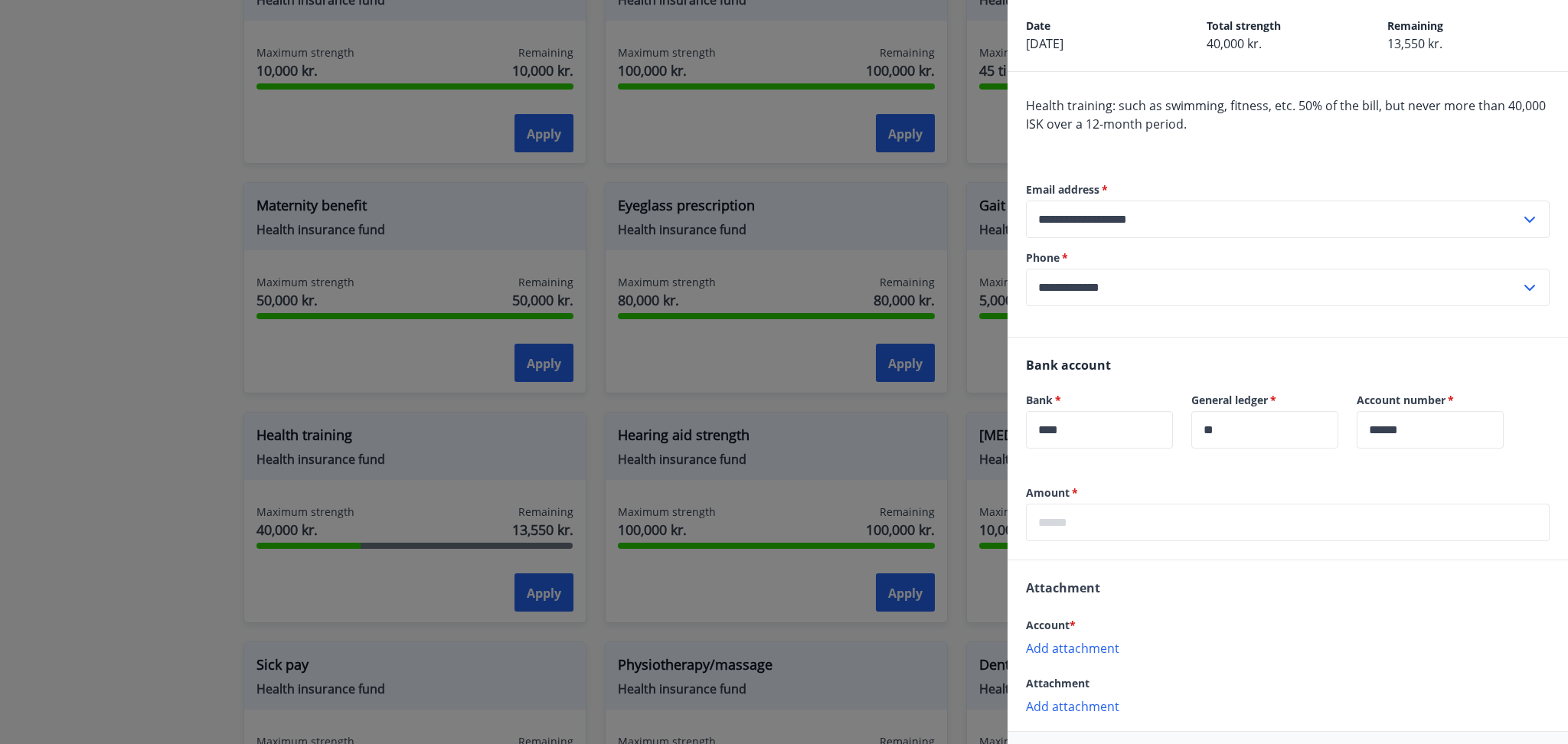
scroll to position [129, 0]
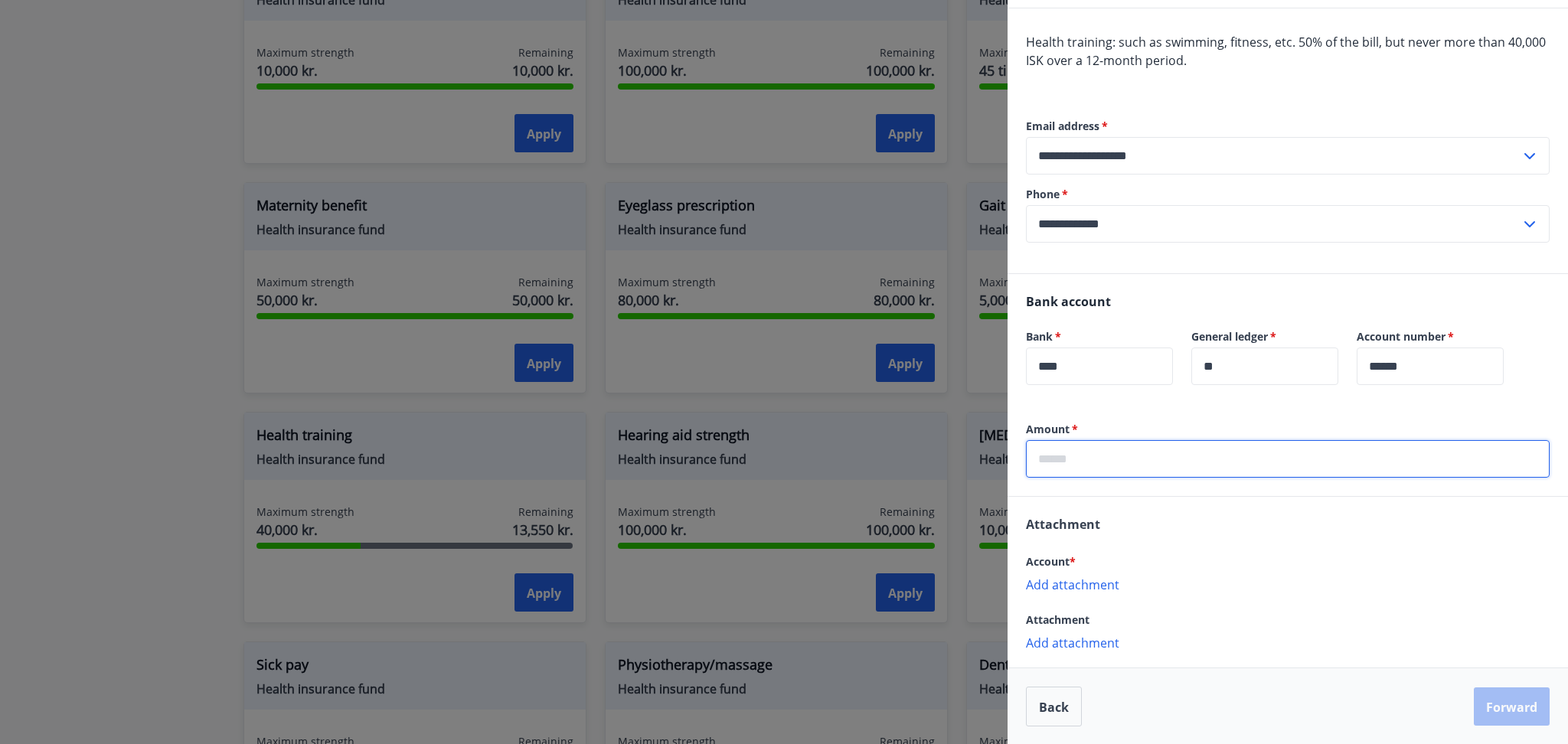
click at [1144, 440] on input "text" at bounding box center [1288, 459] width 524 height 38
click at [1135, 407] on div "Bank account Bank   * **** ​ General ledger   * ** ​ Account number   * ****** ​" at bounding box center [1287, 348] width 561 height 148
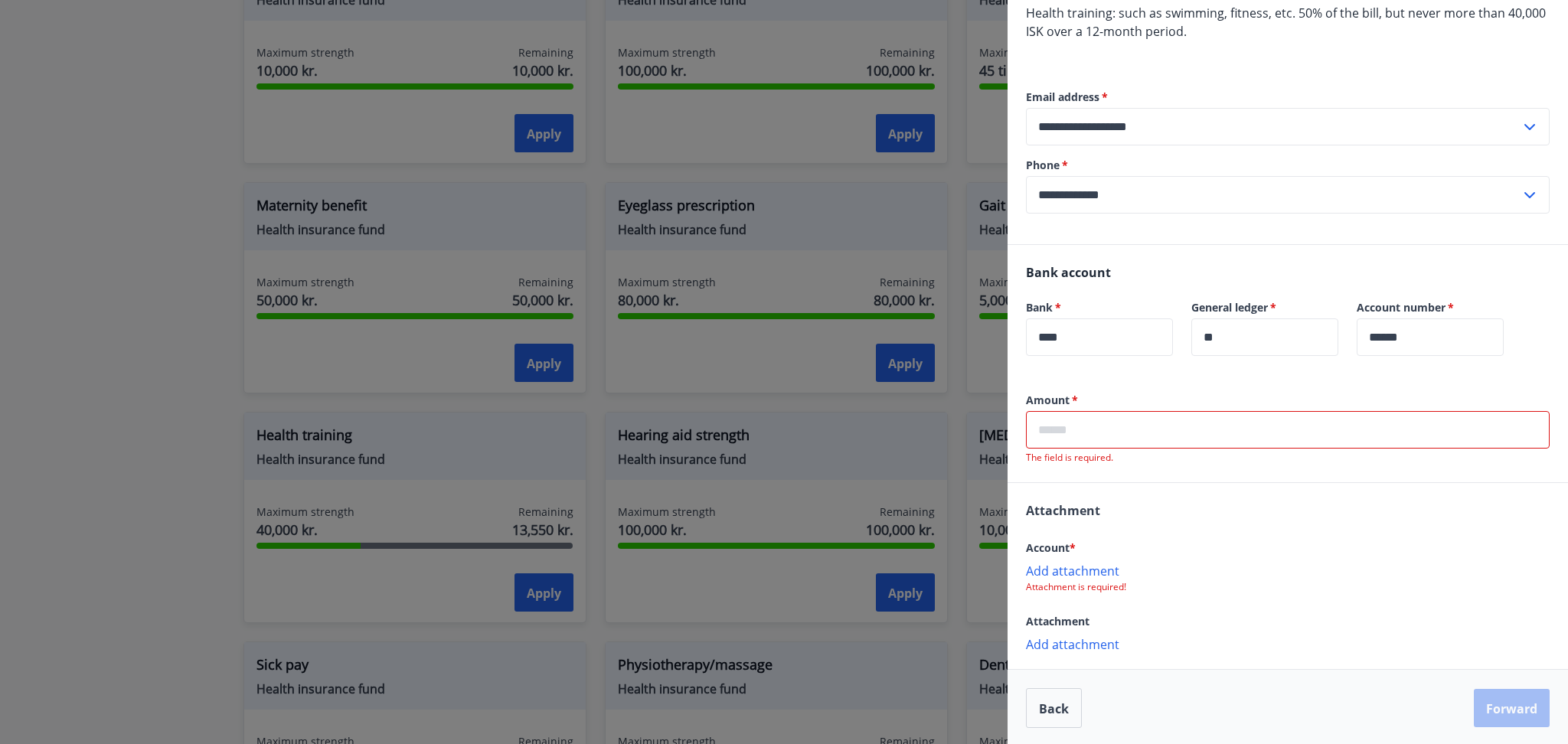
scroll to position [159, 0]
click at [1121, 425] on input "text" at bounding box center [1288, 429] width 524 height 38
click at [1098, 416] on input "text" at bounding box center [1288, 429] width 524 height 38
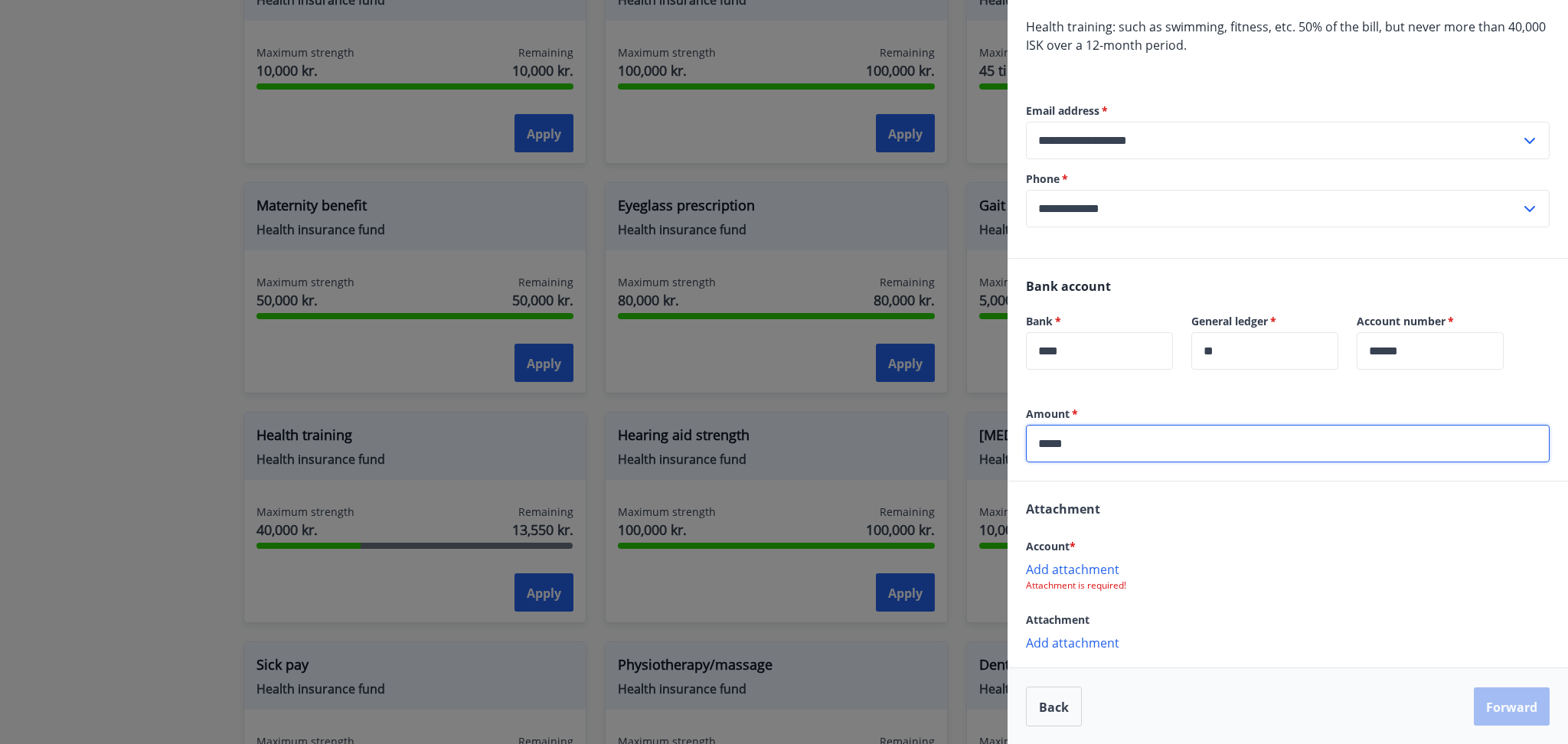
type input "*****"
click at [1091, 576] on font "Add attachment" at bounding box center [1073, 570] width 94 height 17
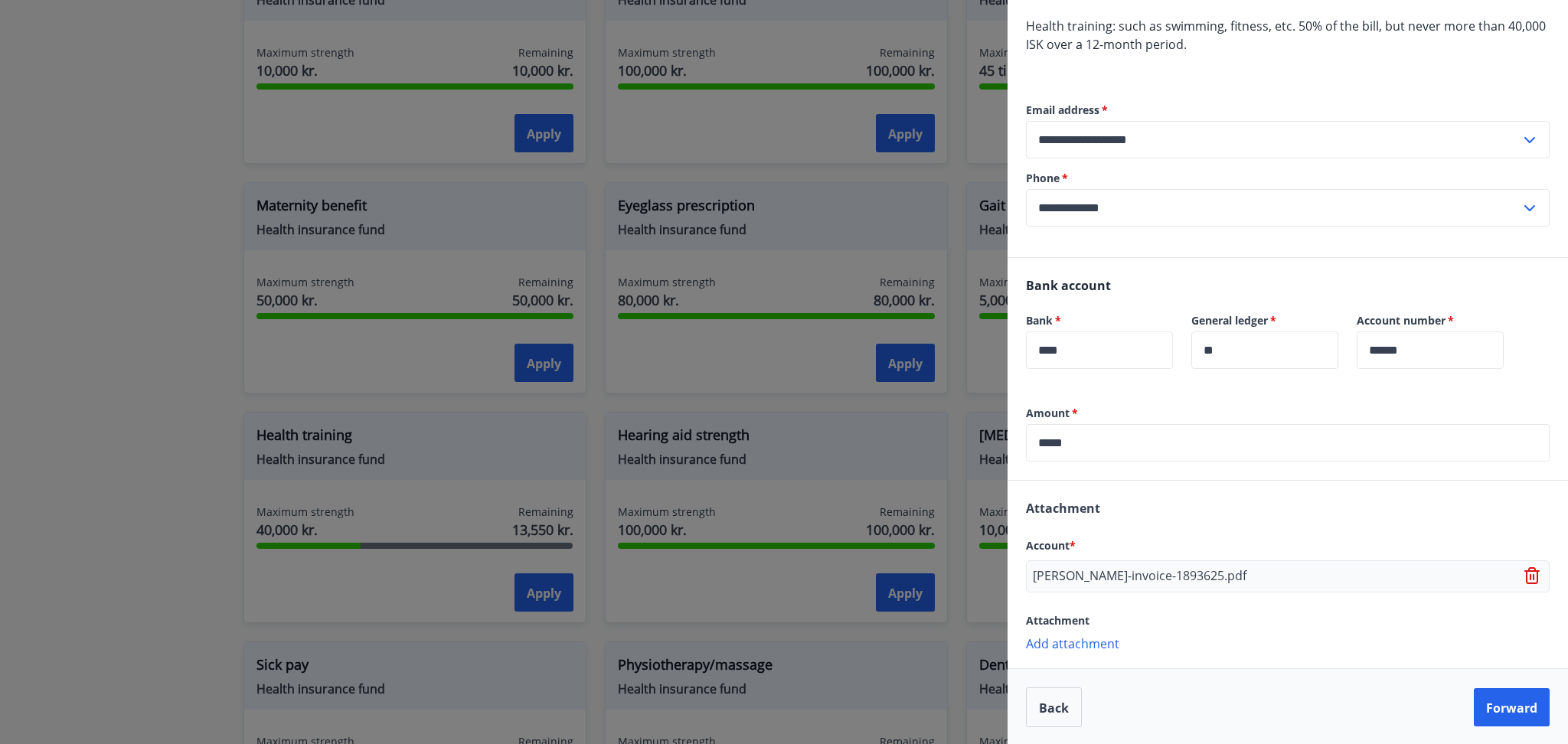
scroll to position [145, 0]
click at [1494, 705] on font "Forward" at bounding box center [1511, 707] width 51 height 17
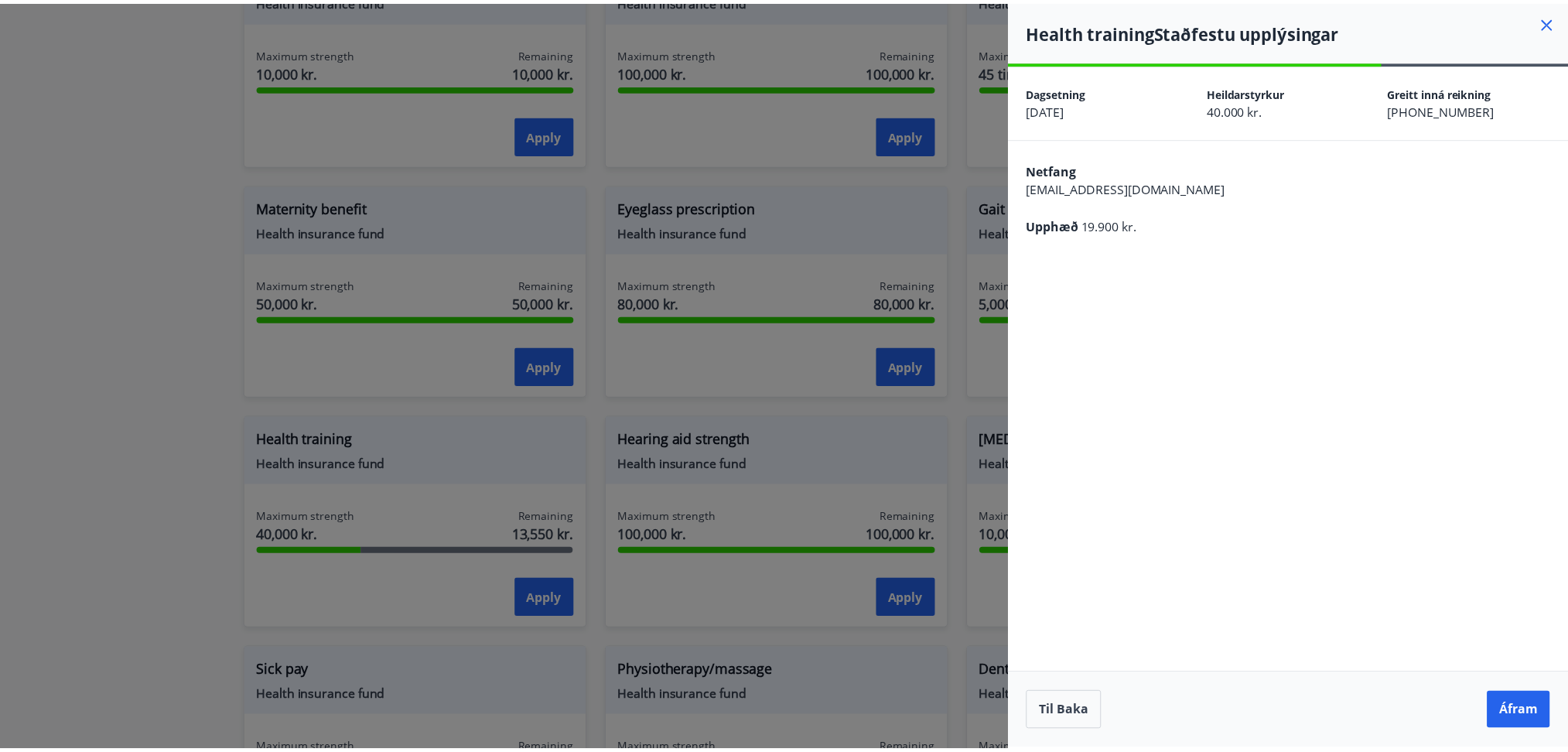
scroll to position [0, 0]
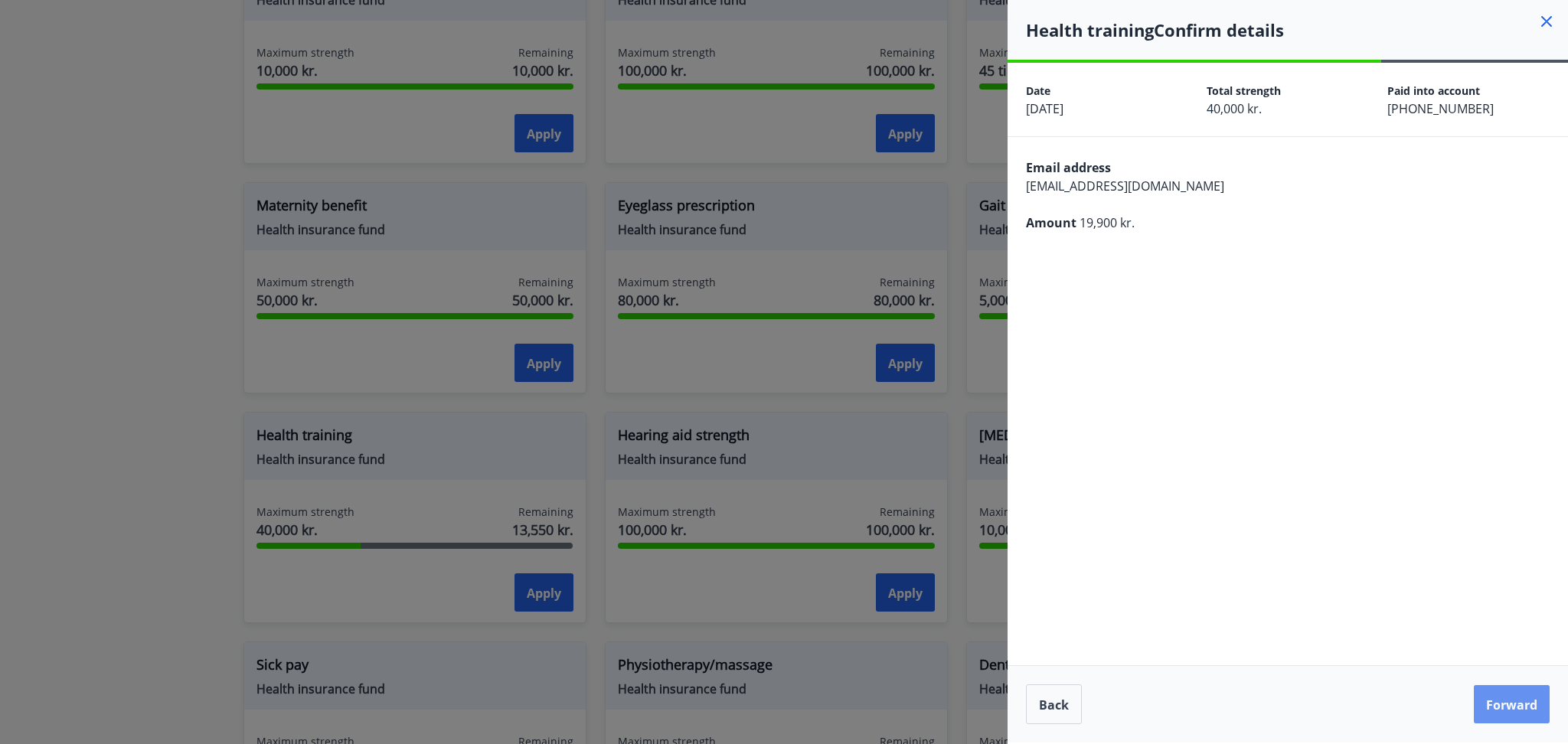
click at [1494, 705] on font "Forward" at bounding box center [1511, 705] width 51 height 17
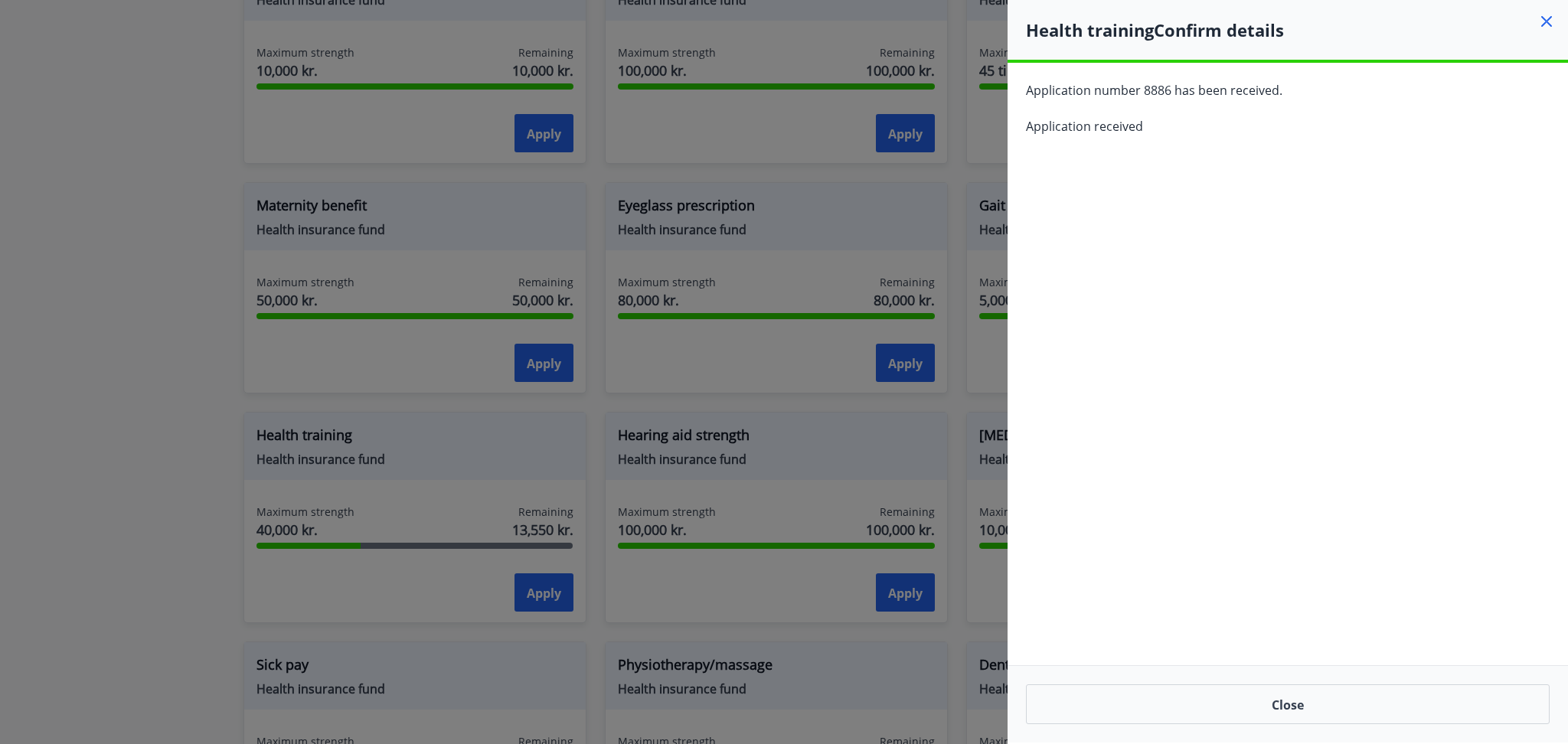
click at [879, 332] on div at bounding box center [784, 372] width 1568 height 744
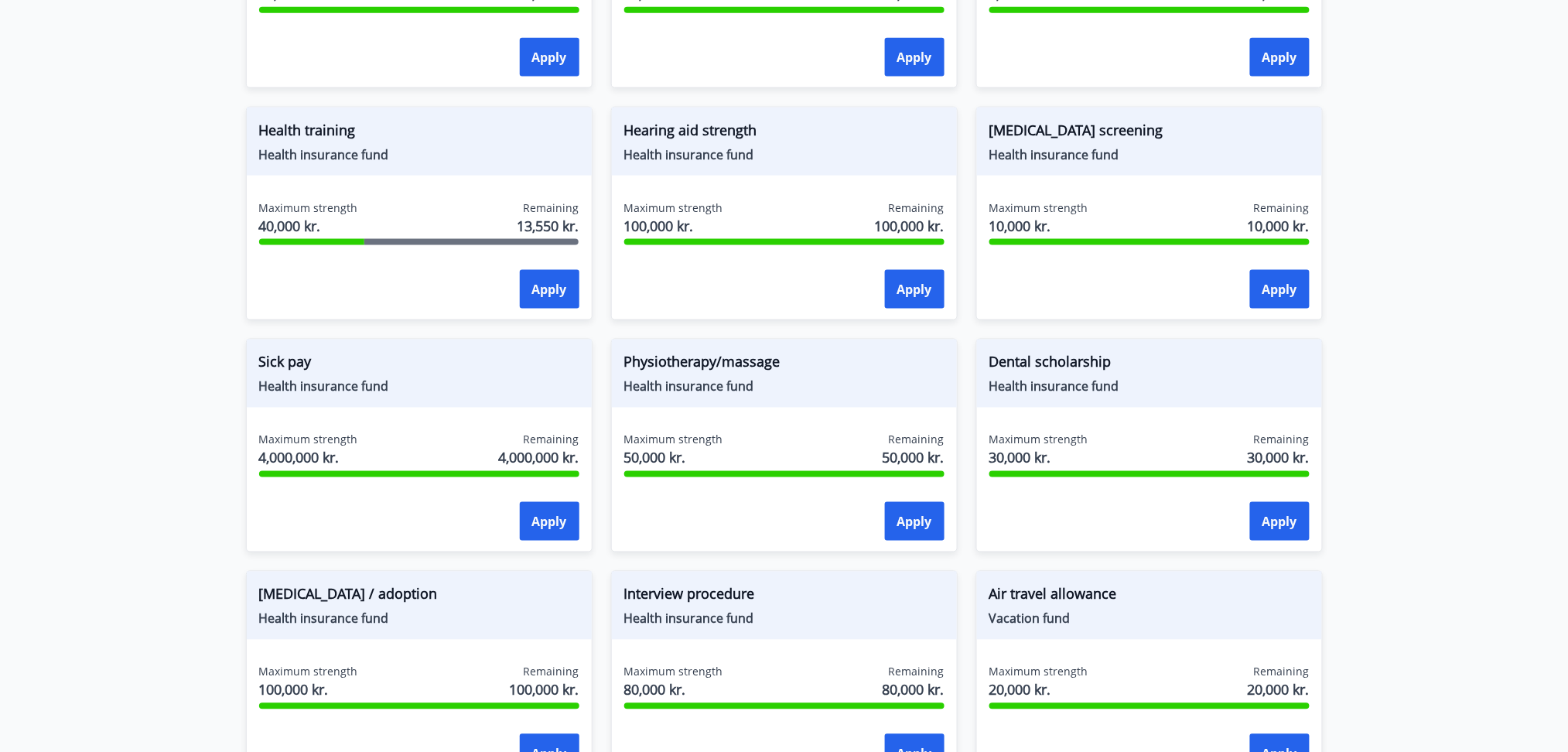
scroll to position [857, 0]
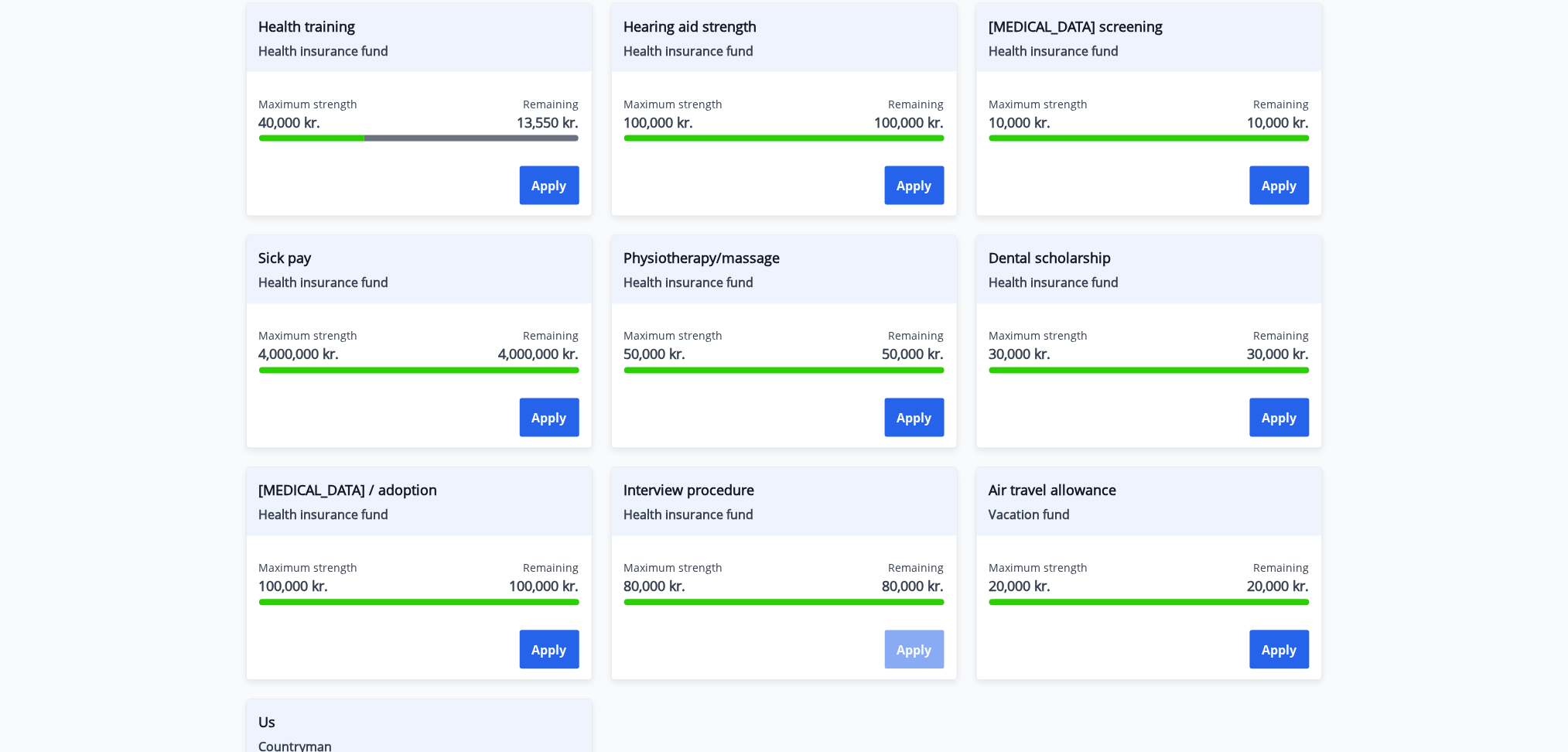
click at [904, 647] on font "Apply" at bounding box center [915, 651] width 35 height 17
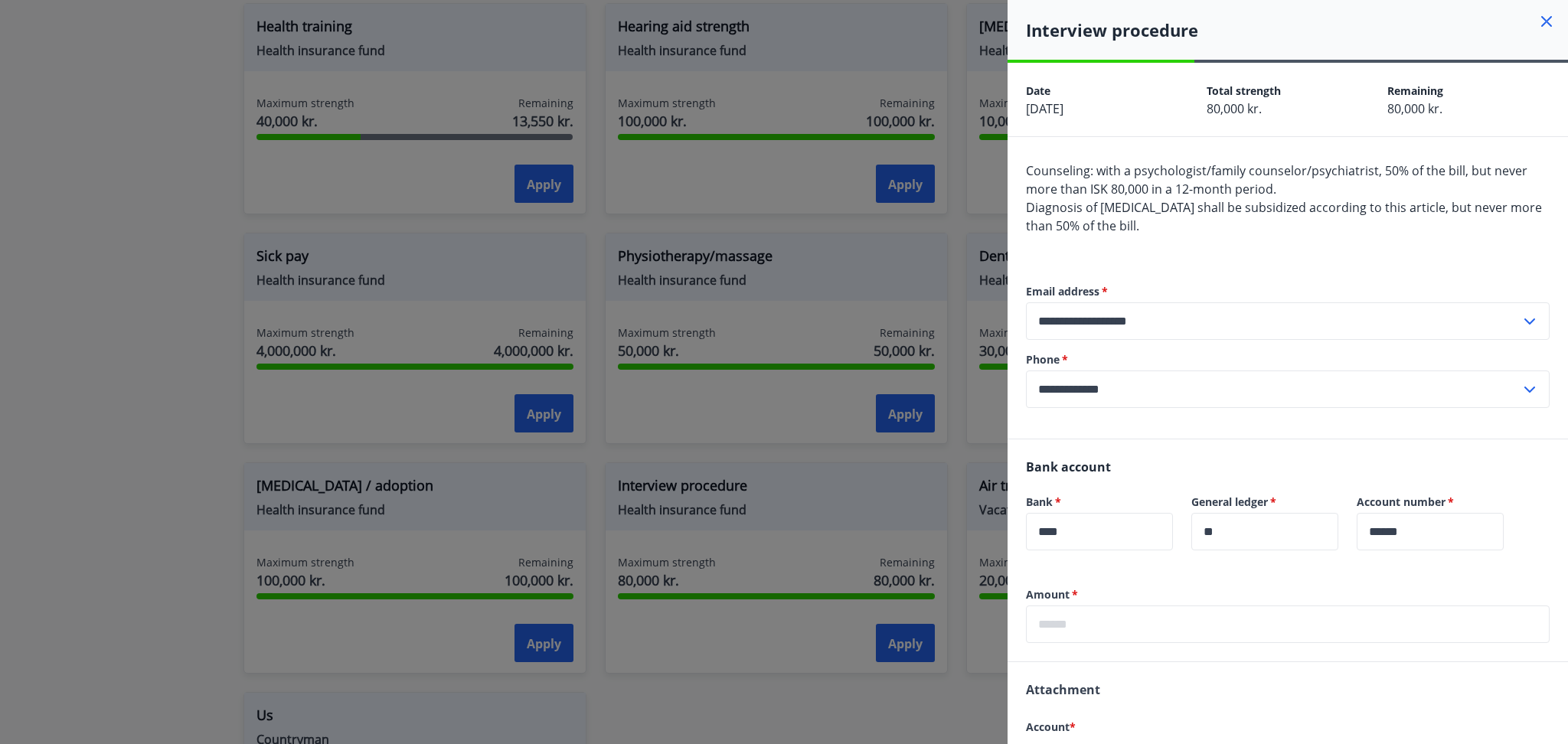
click at [906, 346] on div at bounding box center [784, 372] width 1568 height 744
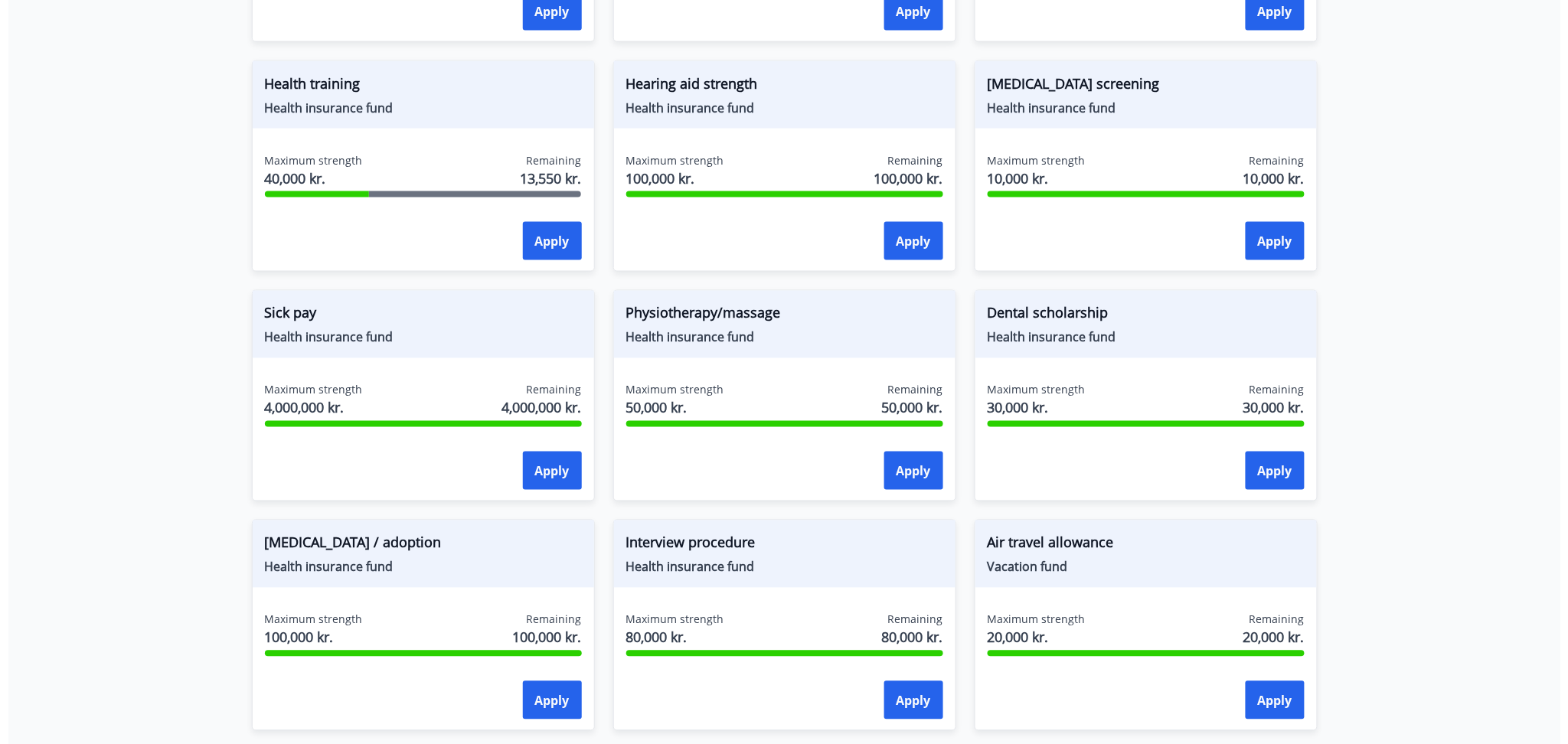
scroll to position [746, 0]
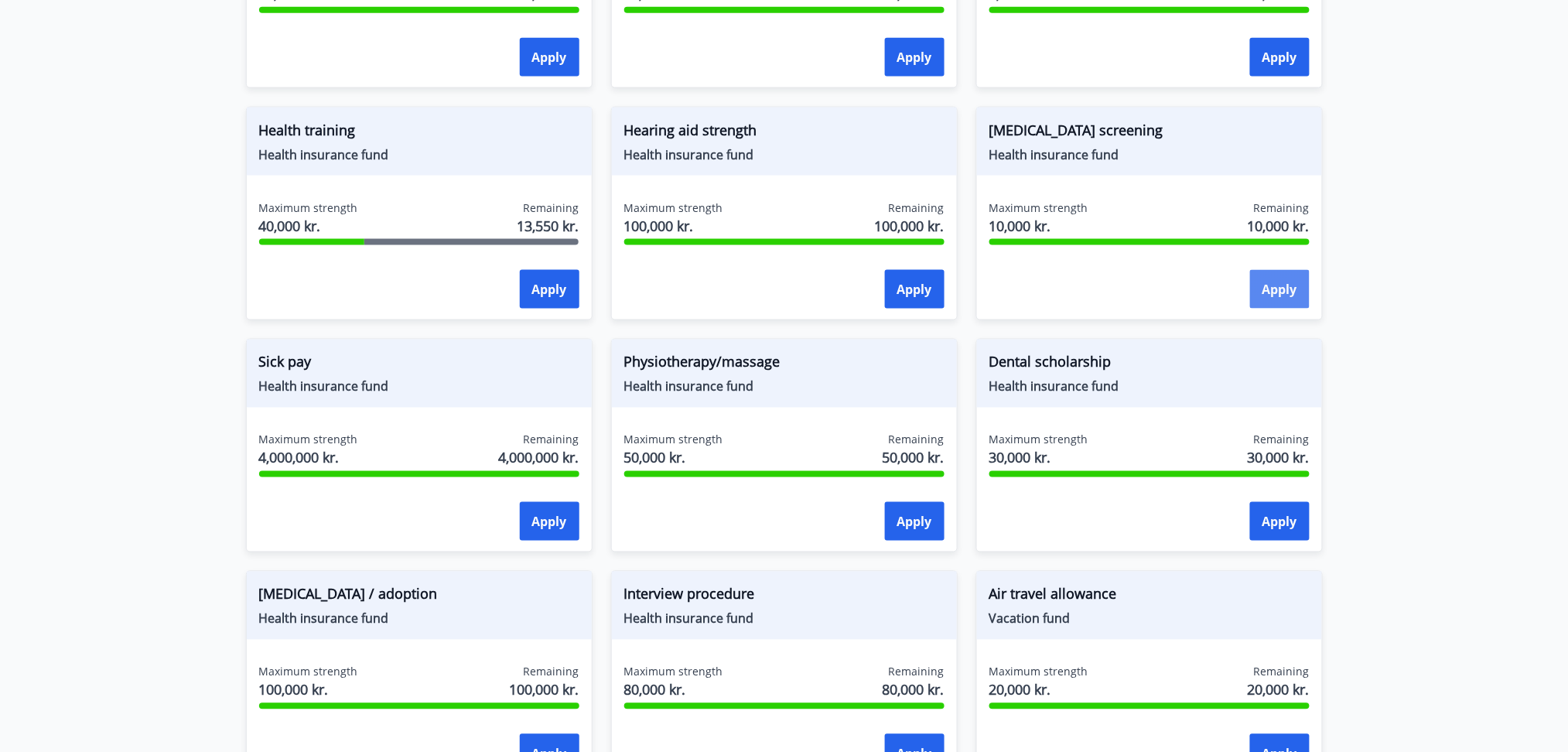
click at [1251, 292] on button "Apply" at bounding box center [1280, 289] width 60 height 39
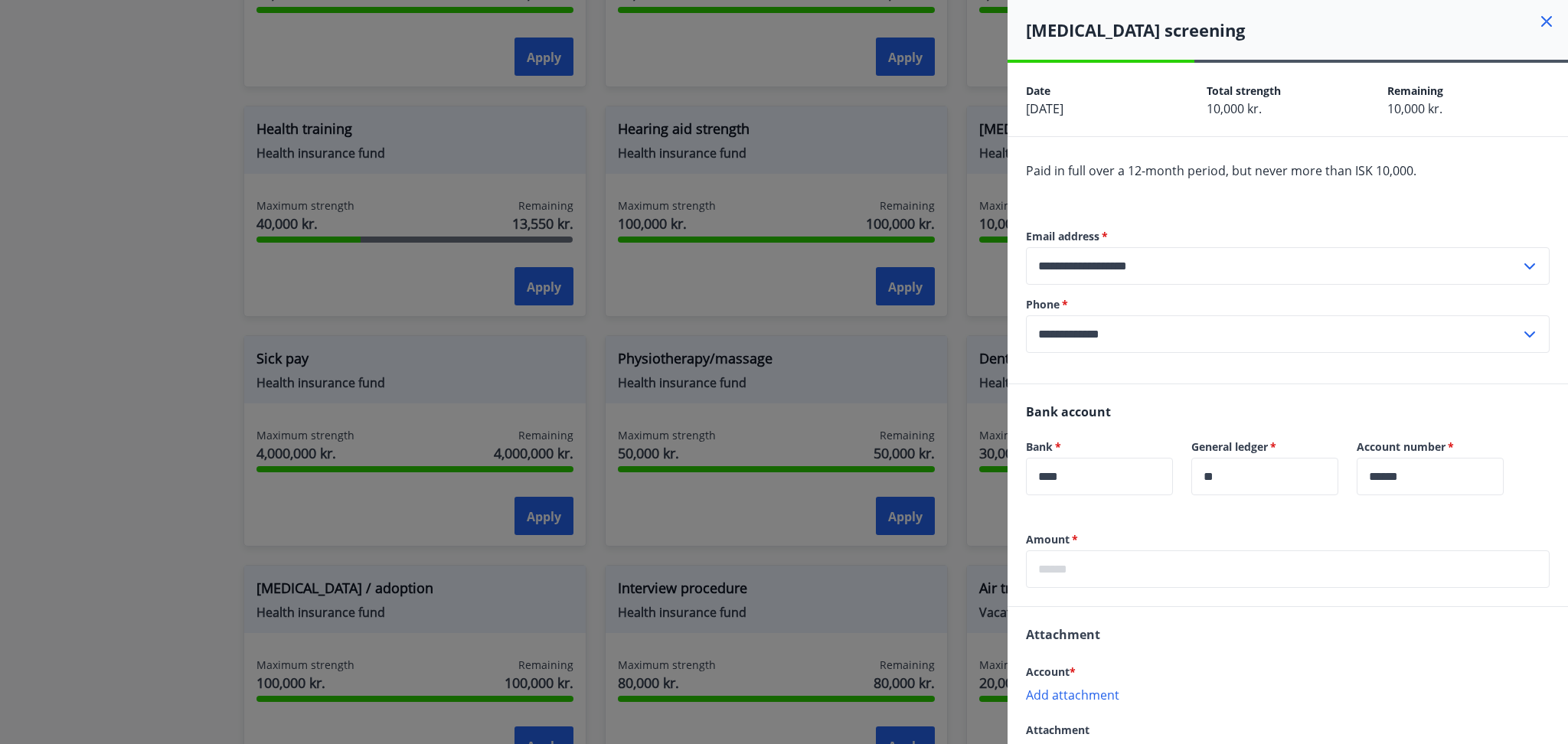
click at [927, 325] on div at bounding box center [784, 372] width 1568 height 744
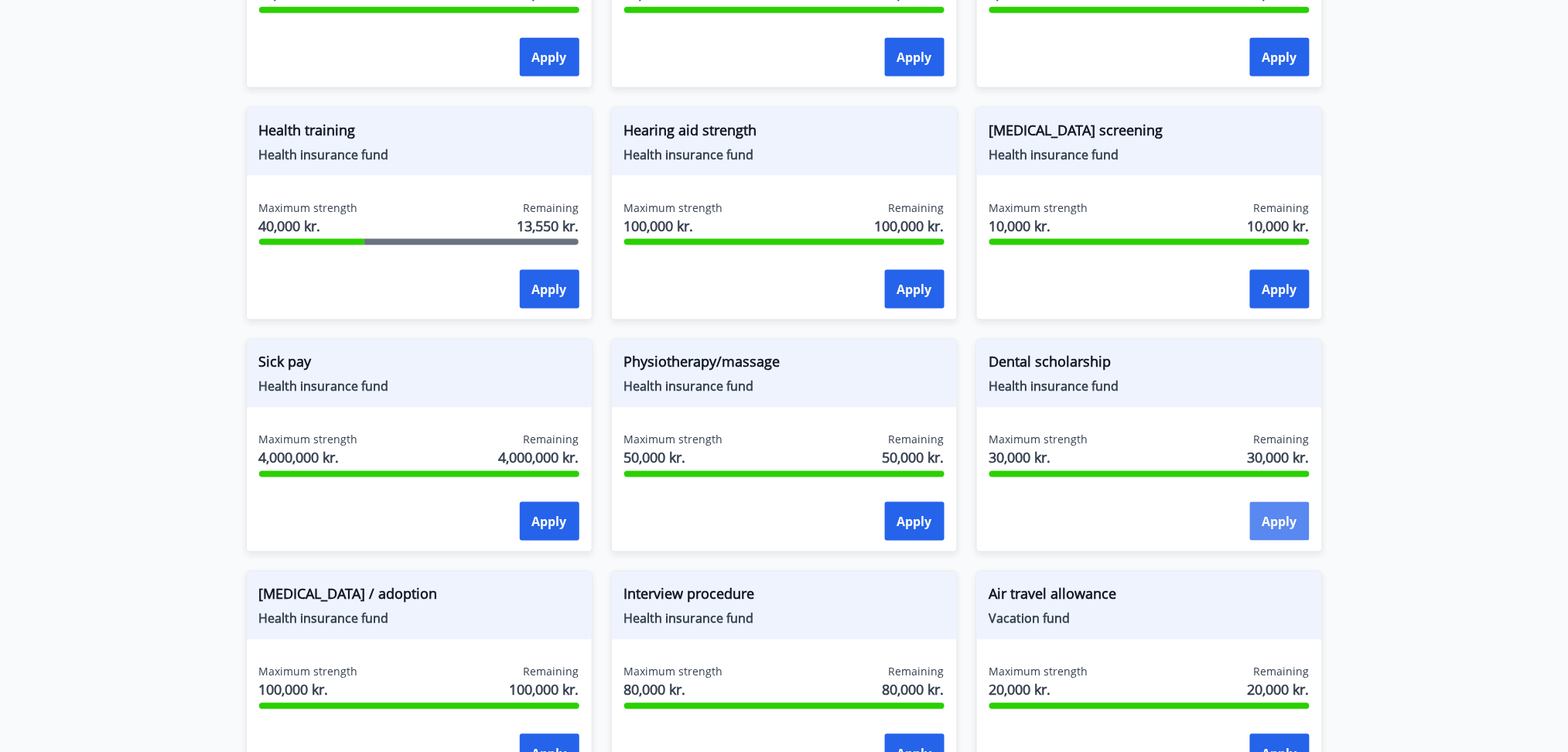
click at [1259, 510] on button "Apply" at bounding box center [1280, 521] width 60 height 39
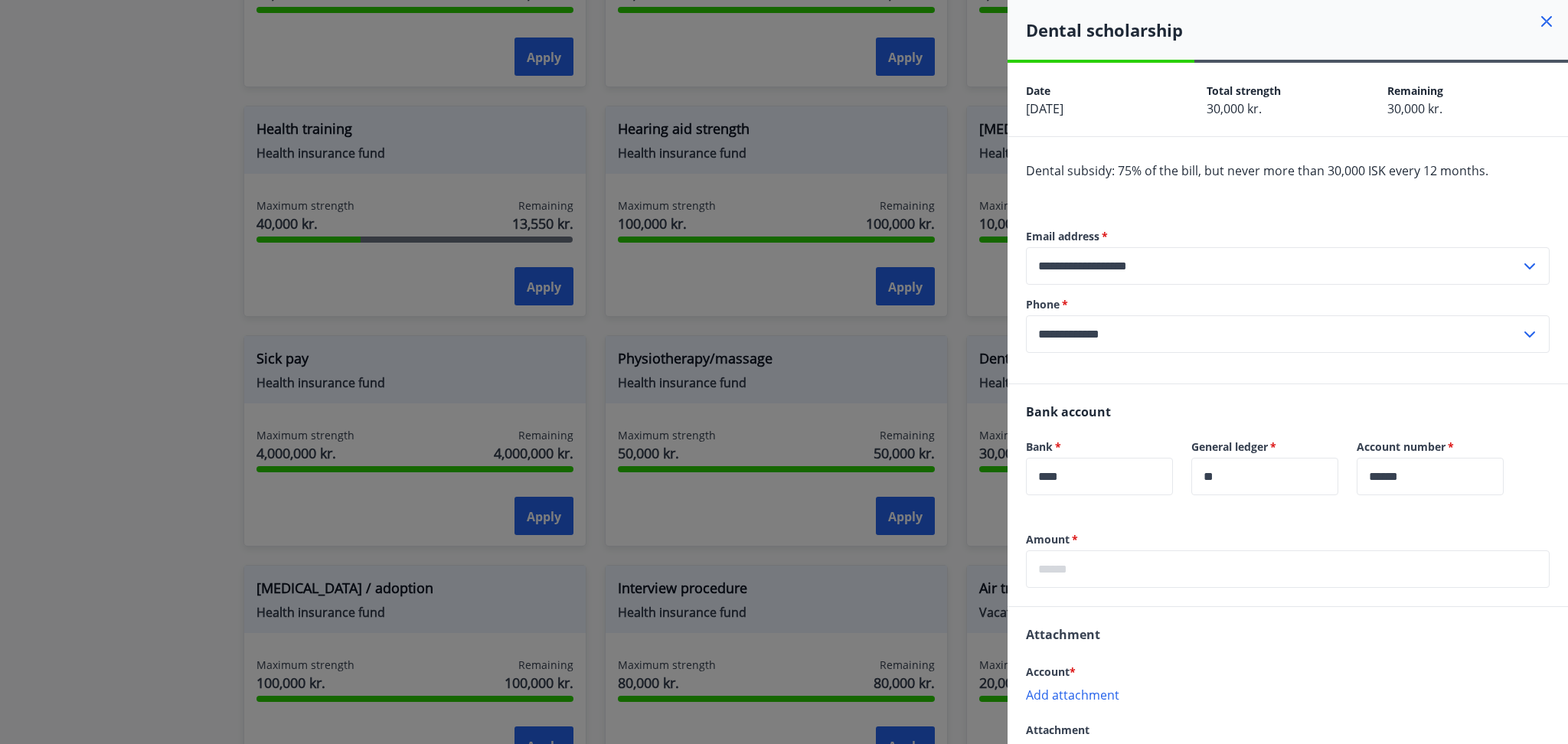
click at [1229, 103] on font "30,000 kr." at bounding box center [1234, 108] width 55 height 17
copy font "30,000"
